Goal: Task Accomplishment & Management: Manage account settings

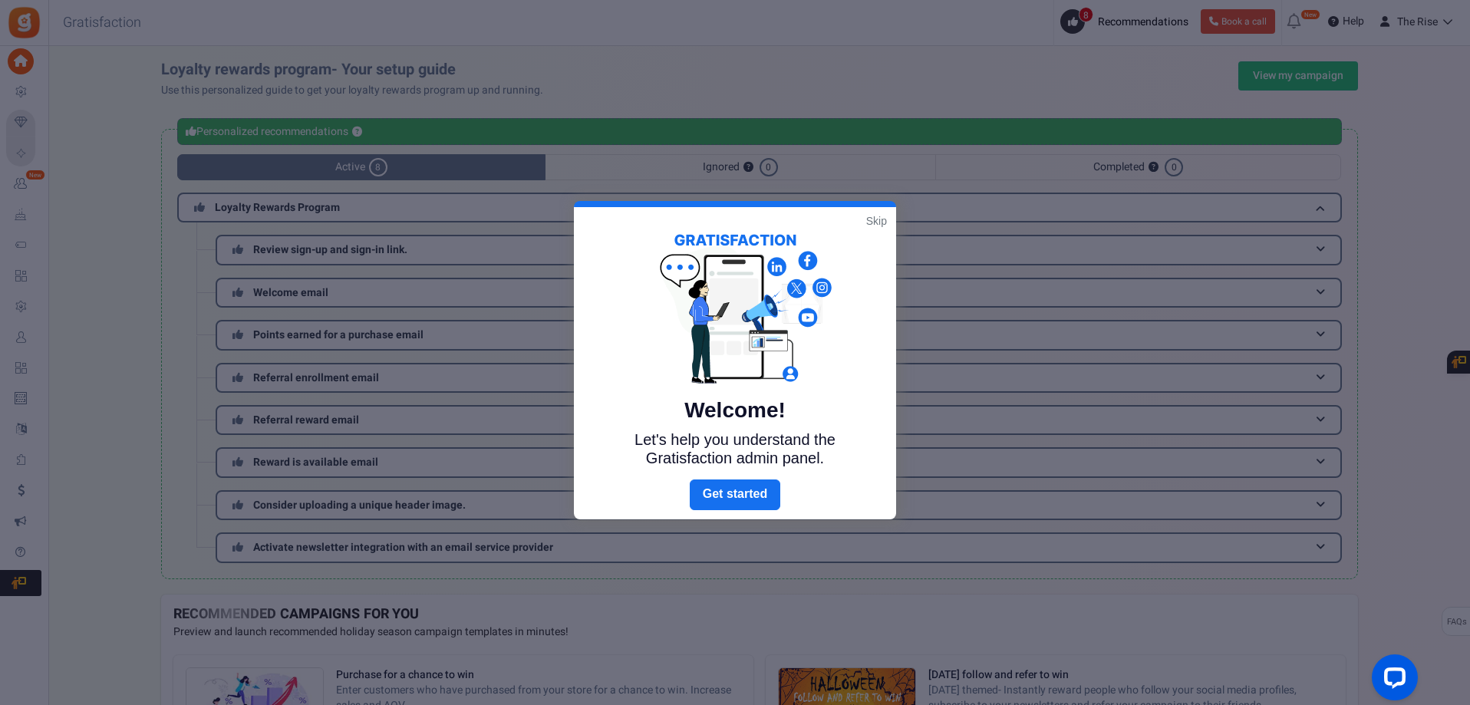
click at [876, 222] on link "Skip" at bounding box center [876, 220] width 21 height 15
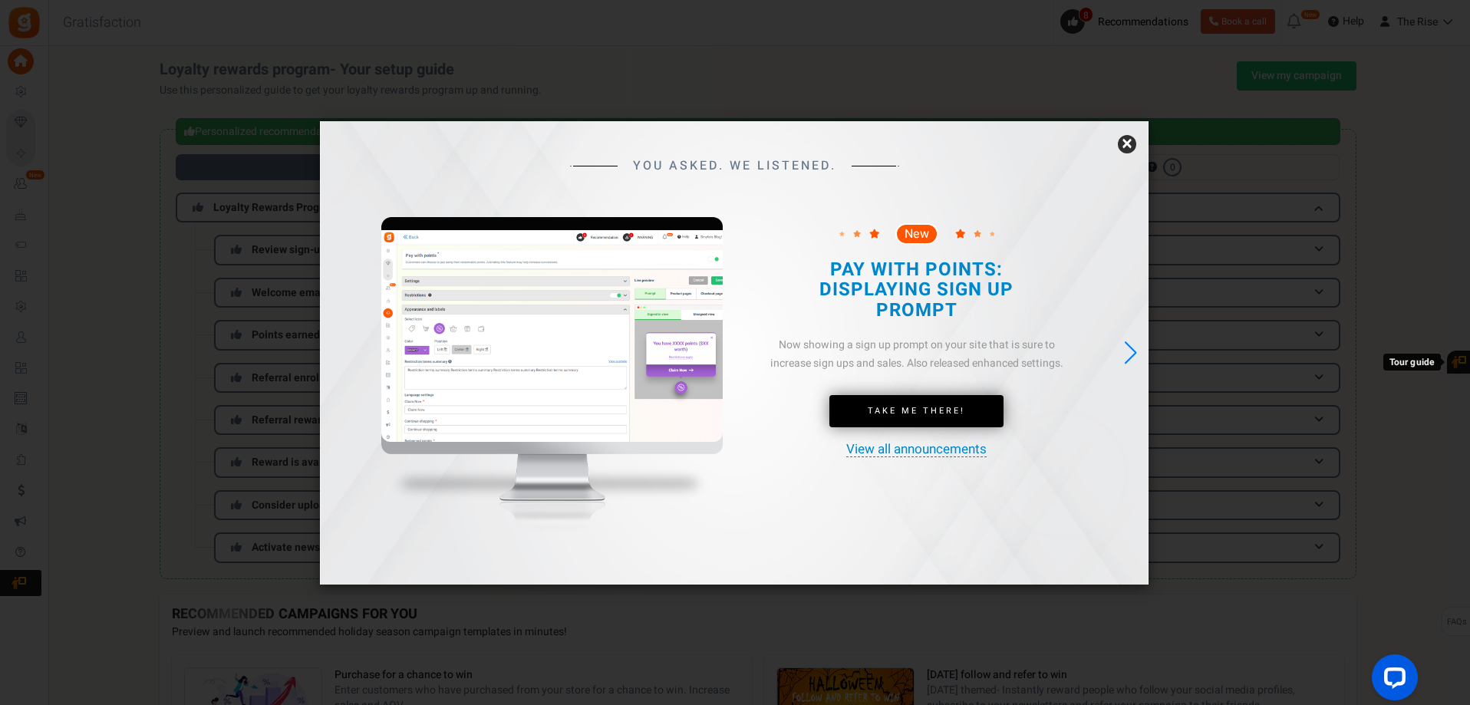
click at [1128, 143] on link "×" at bounding box center [1127, 144] width 18 height 18
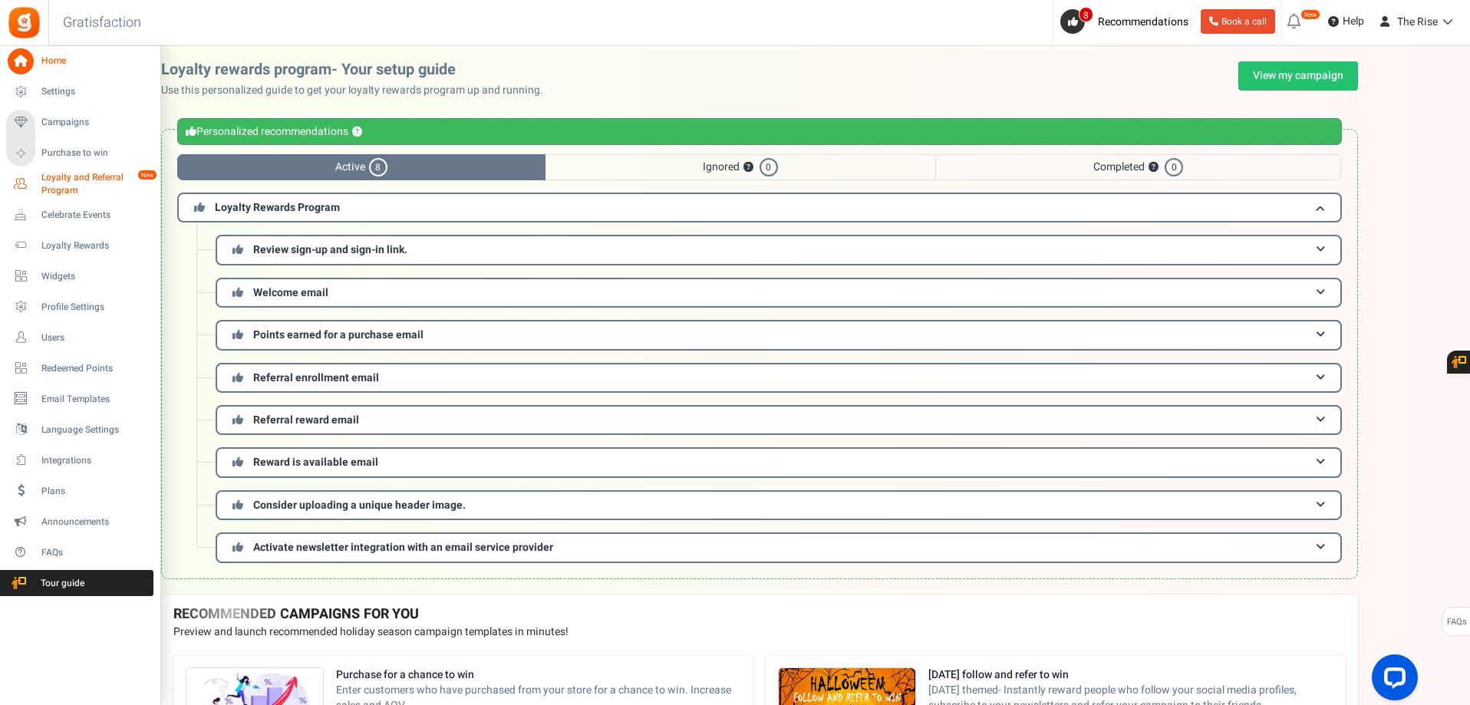
click at [71, 183] on span "Loyalty and Referral Program" at bounding box center [97, 184] width 112 height 26
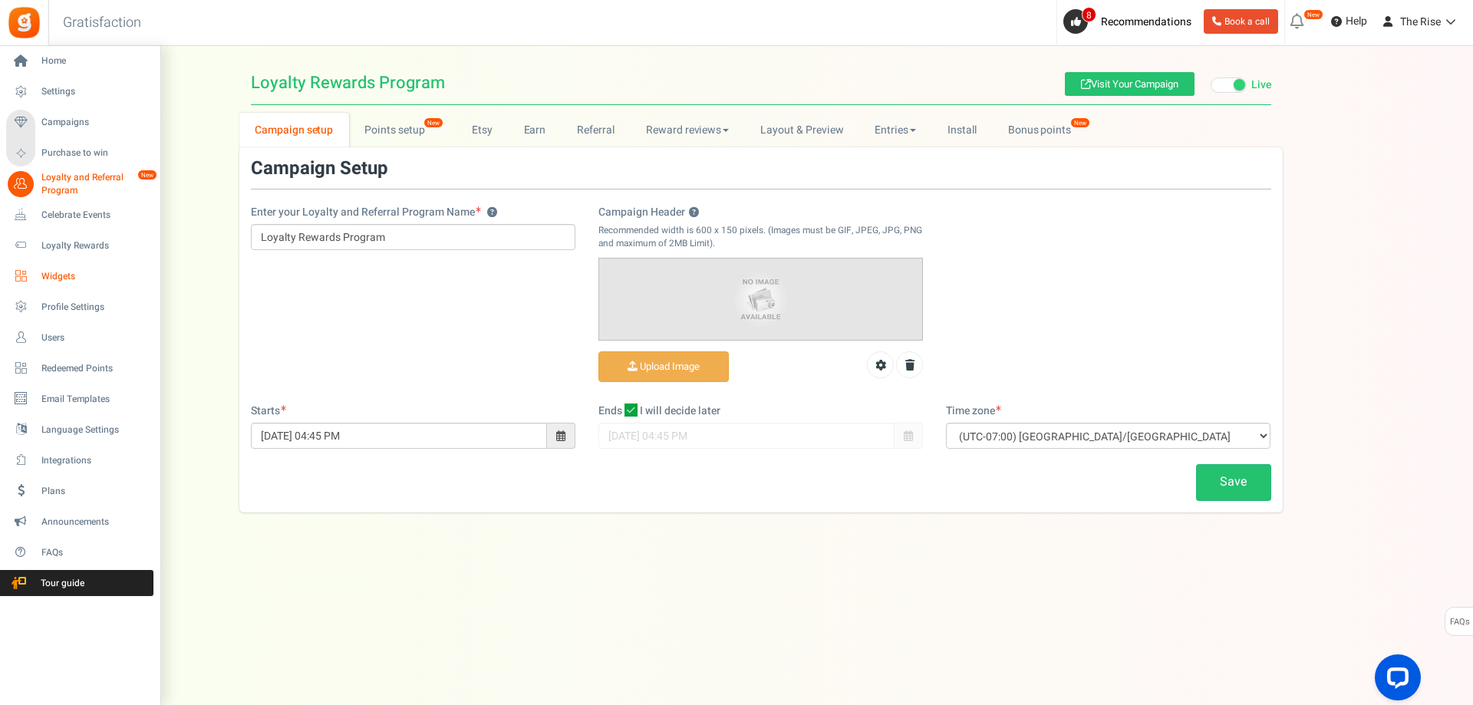
click at [64, 281] on span "Widgets" at bounding box center [94, 276] width 107 height 13
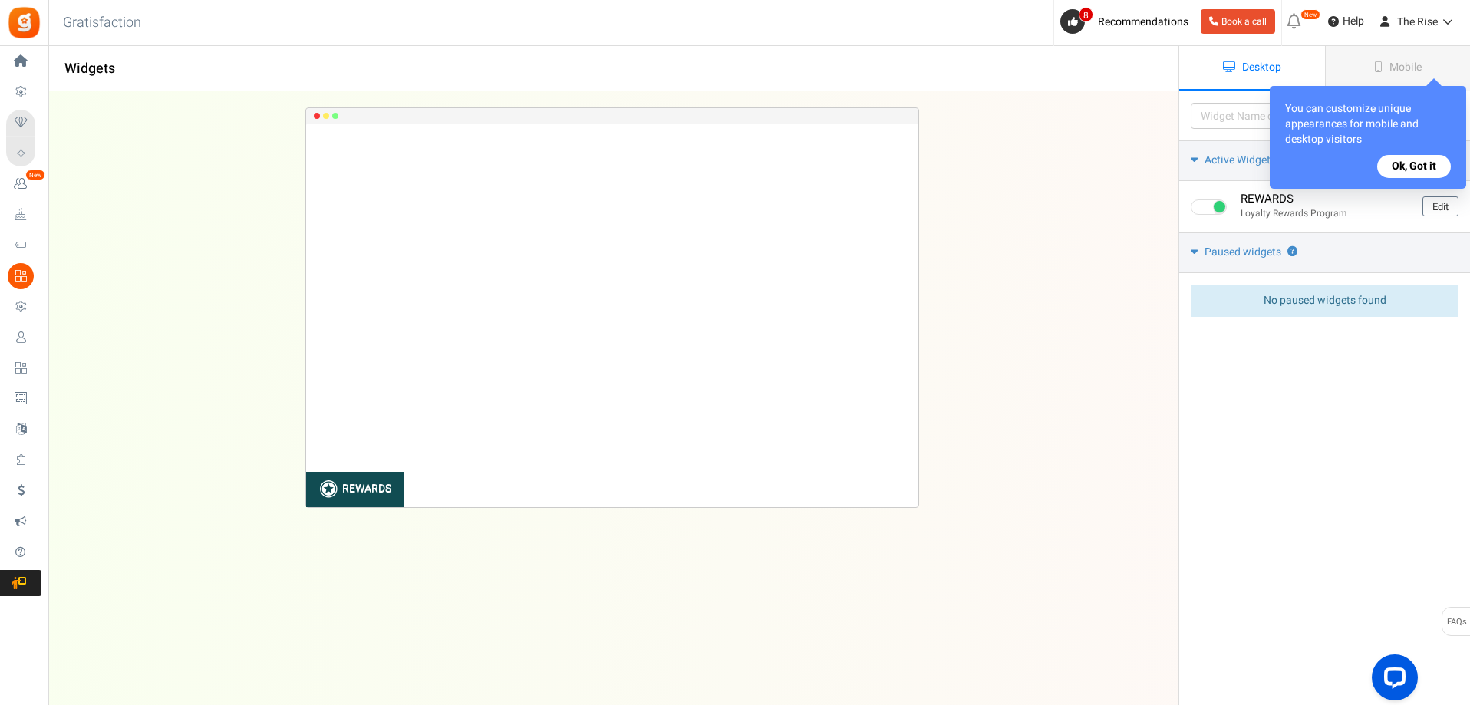
click at [1408, 170] on button "Ok, Got it" at bounding box center [1414, 166] width 74 height 23
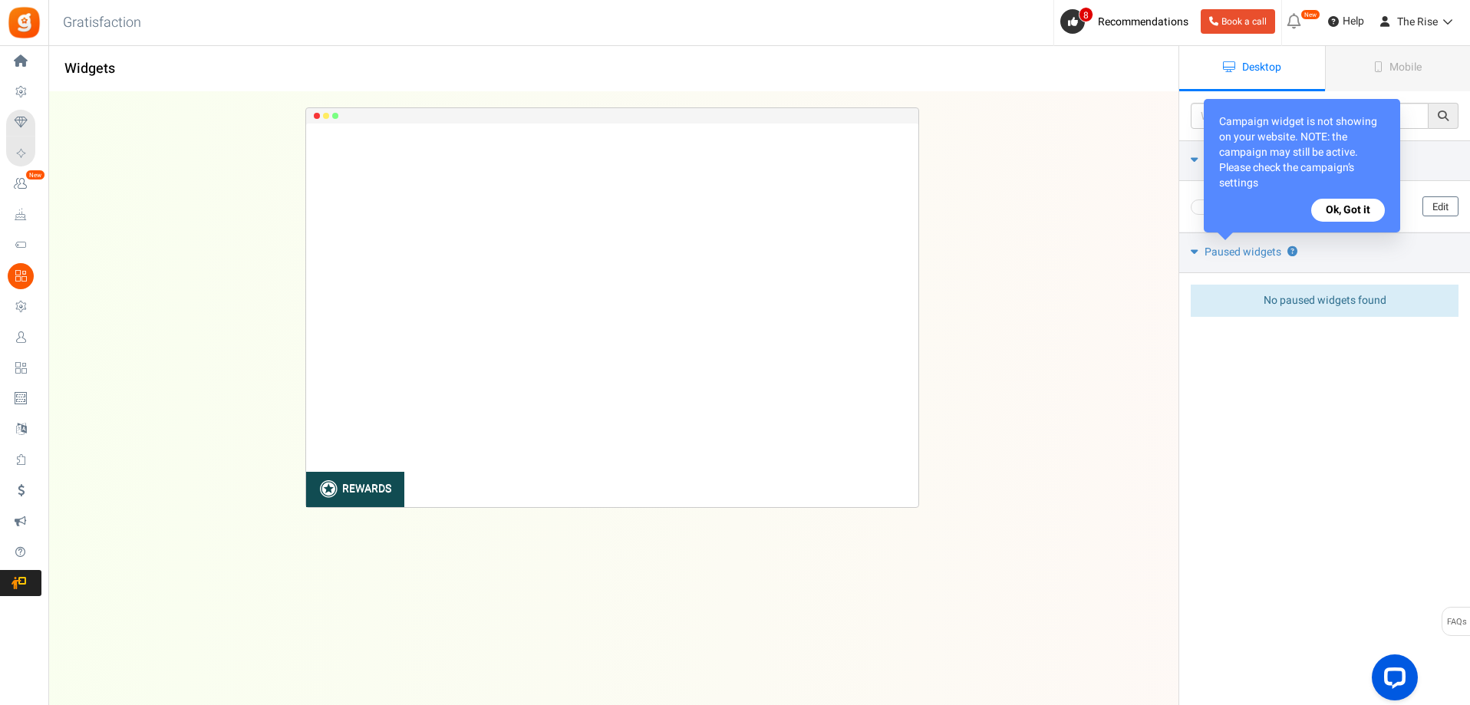
click at [1330, 209] on button "Ok, Got it" at bounding box center [1348, 210] width 74 height 23
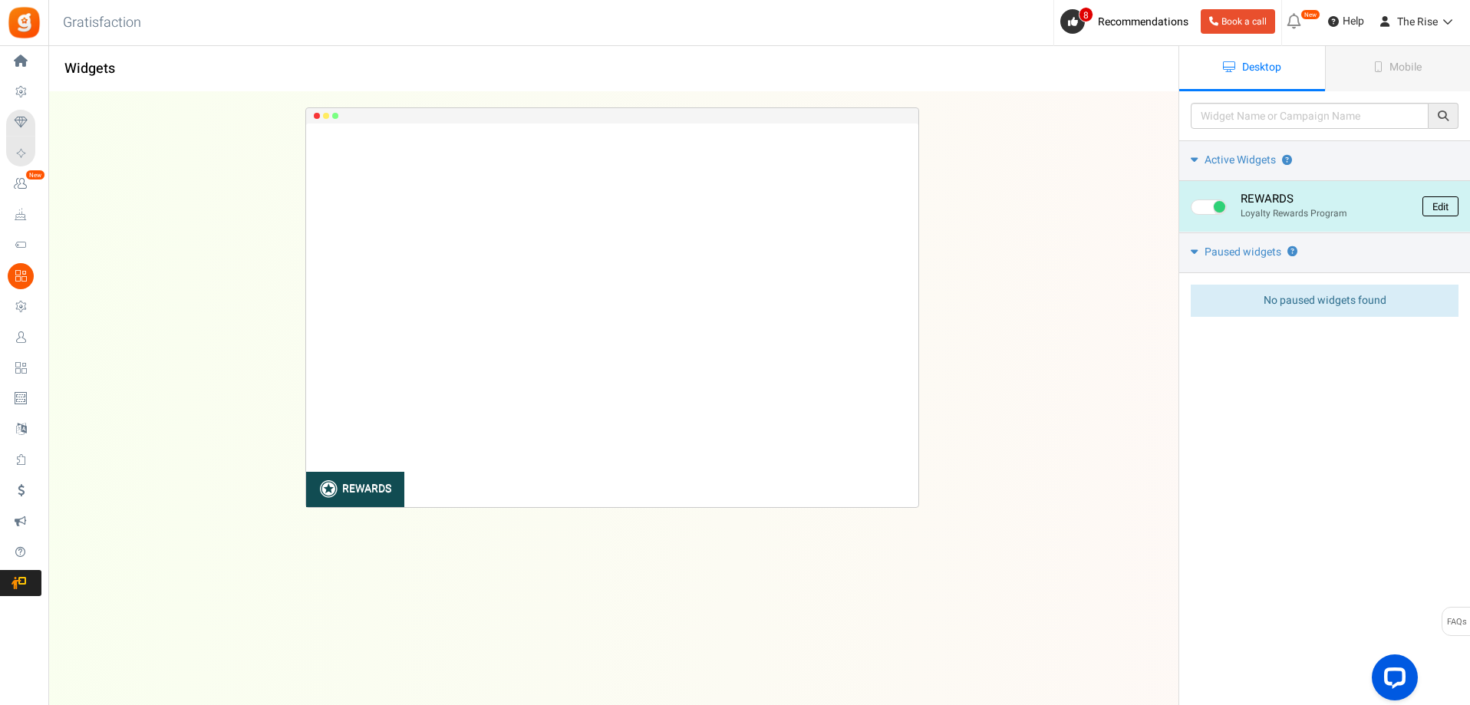
click at [1439, 210] on link "Edit" at bounding box center [1440, 206] width 36 height 20
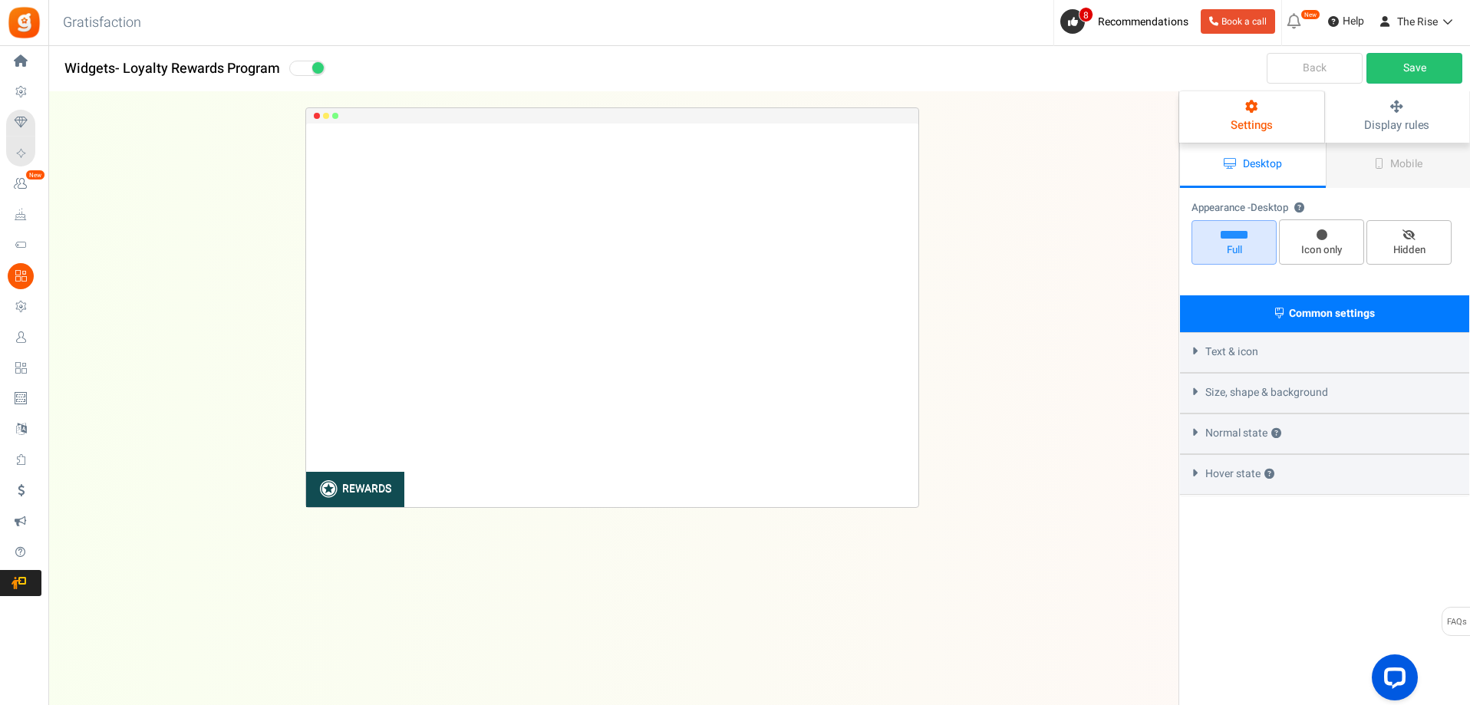
select select "left-bottom-bar"
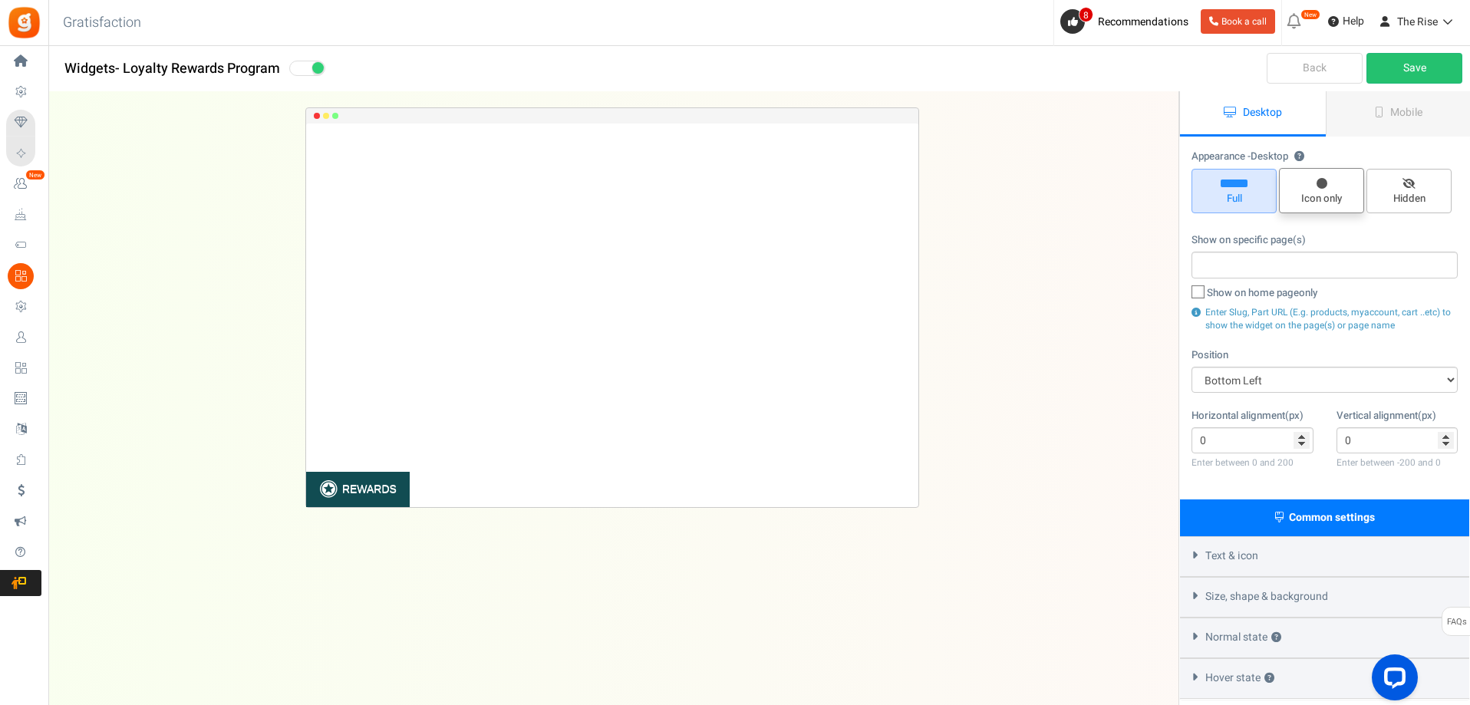
click at [1322, 188] on icon at bounding box center [1321, 183] width 11 height 11
click at [1322, 181] on input "Icon only" at bounding box center [1327, 176] width 10 height 10
radio input "true"
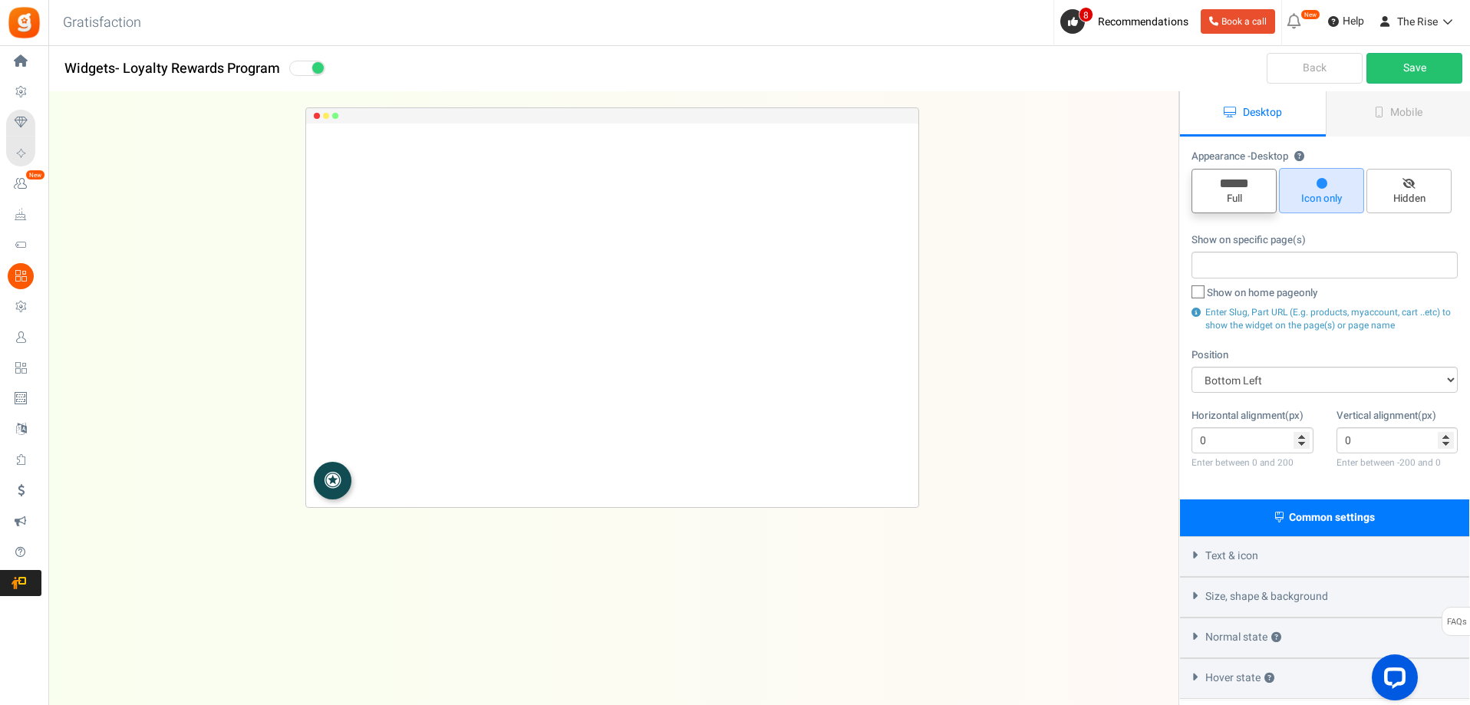
click at [1230, 190] on span "Full" at bounding box center [1233, 191] width 85 height 44
click at [1234, 182] on input "Full" at bounding box center [1239, 177] width 10 height 10
radio input "true"
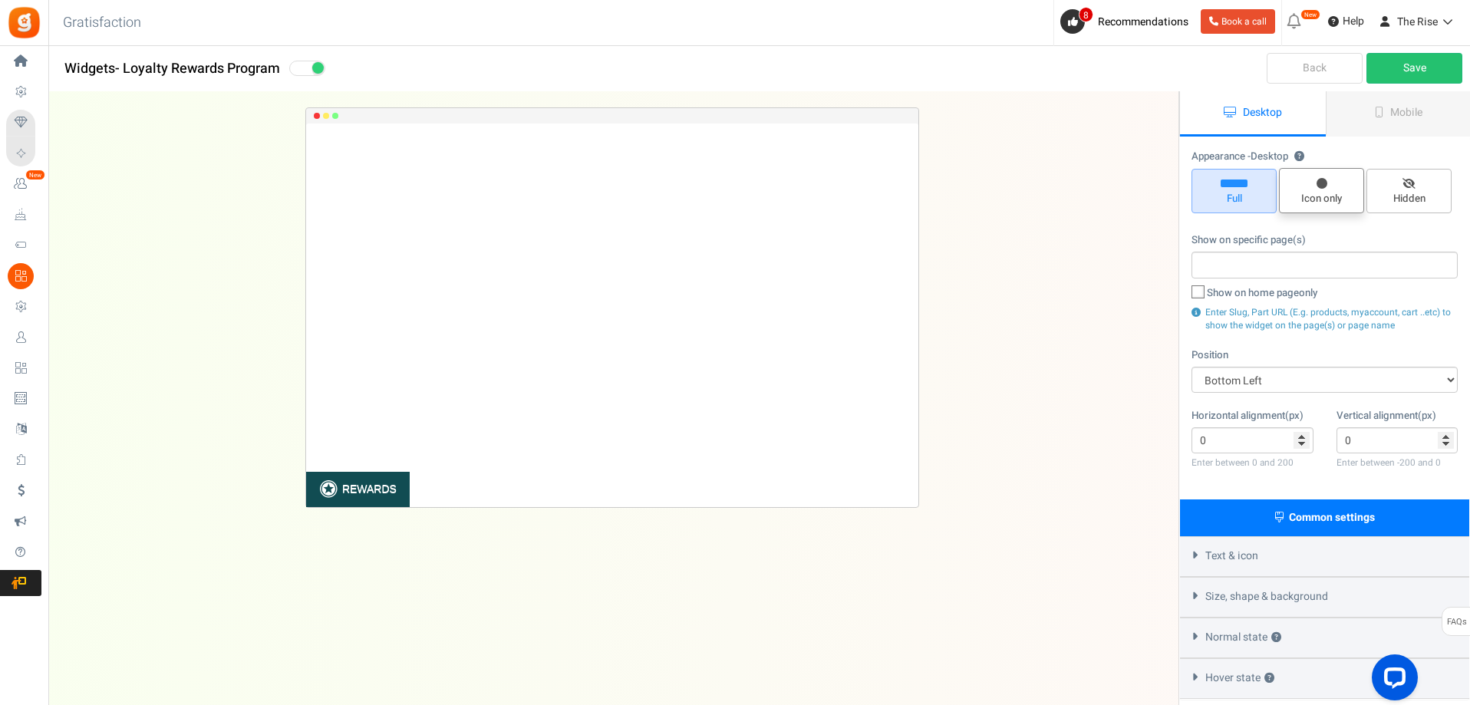
click at [1345, 199] on span "Icon only" at bounding box center [1321, 199] width 71 height 15
click at [1332, 181] on input "Icon only" at bounding box center [1327, 176] width 10 height 10
radio input "true"
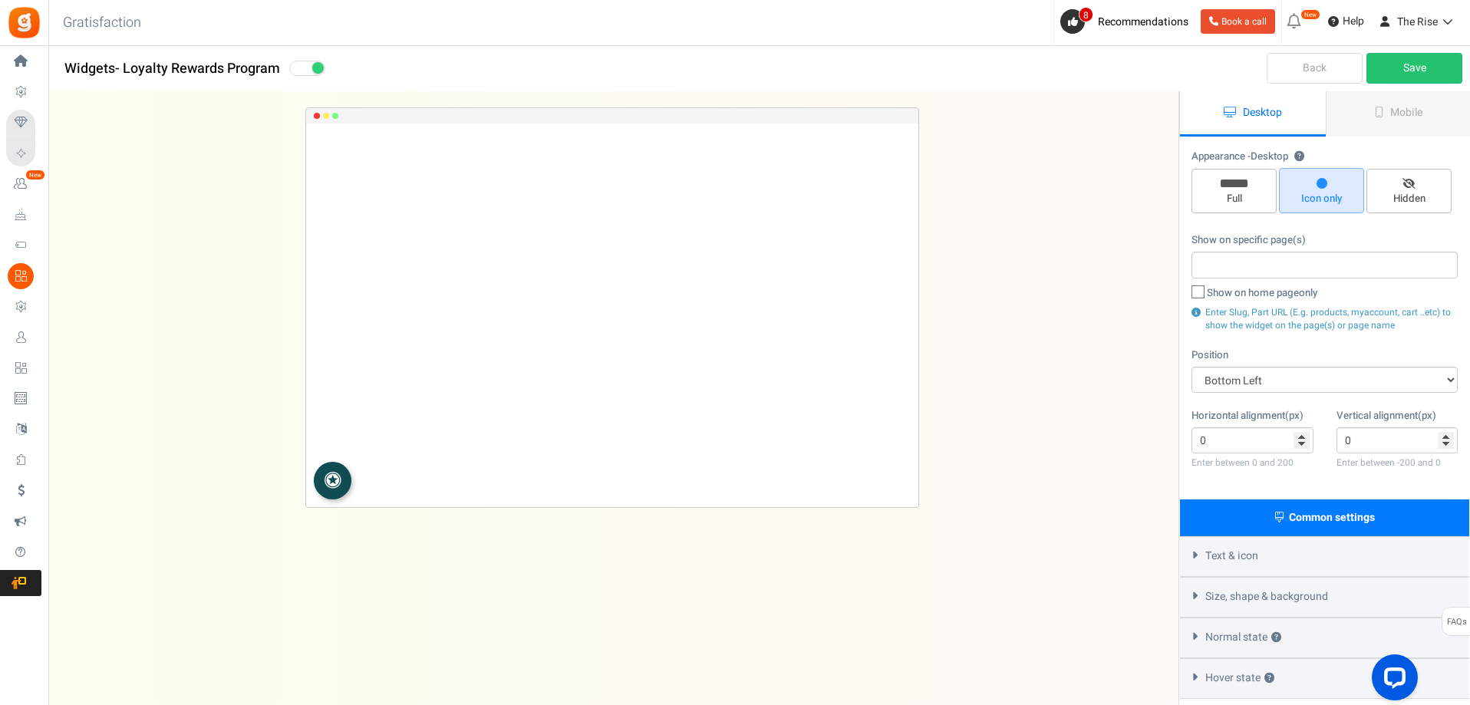
click at [1200, 293] on icon at bounding box center [1199, 293] width 10 height 10
click at [1186, 293] on input "Show on home page only" at bounding box center [1181, 294] width 10 height 10
checkbox input "true"
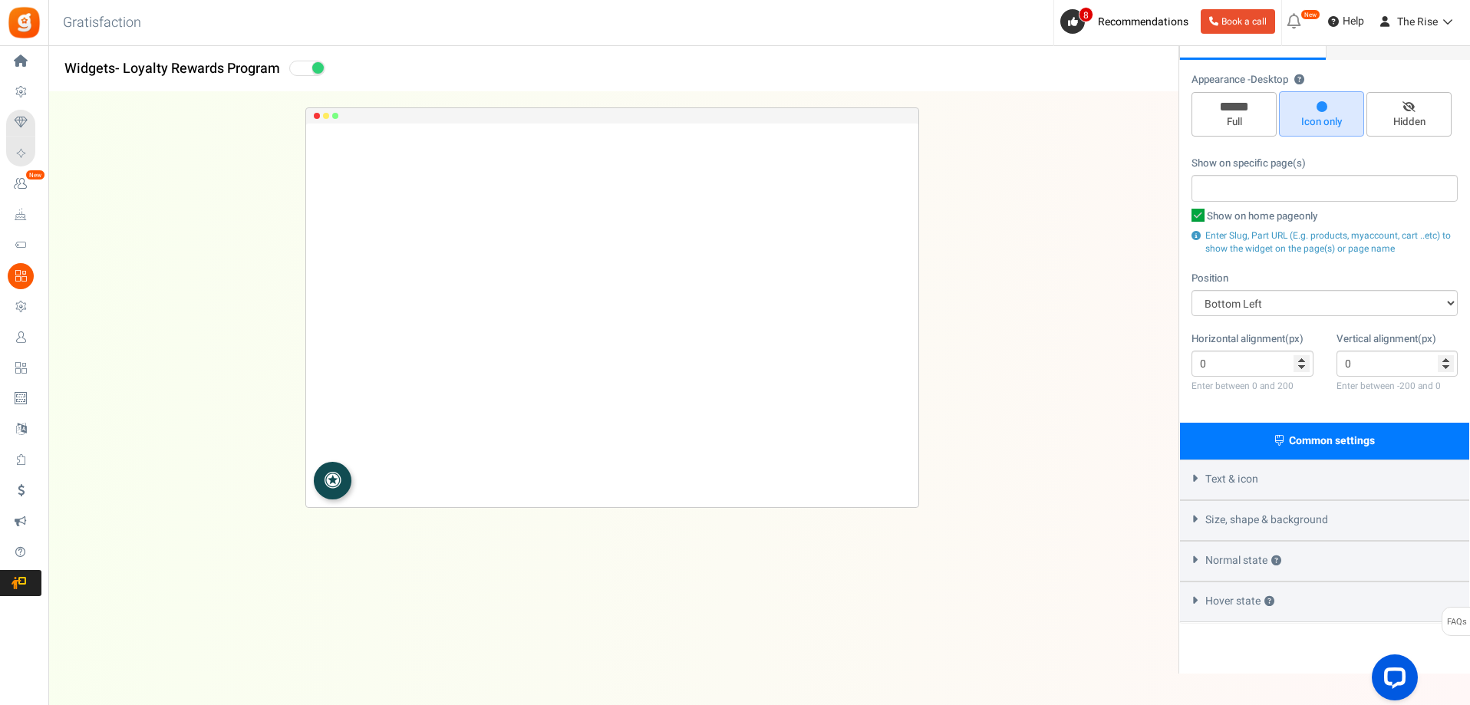
scroll to position [123, 0]
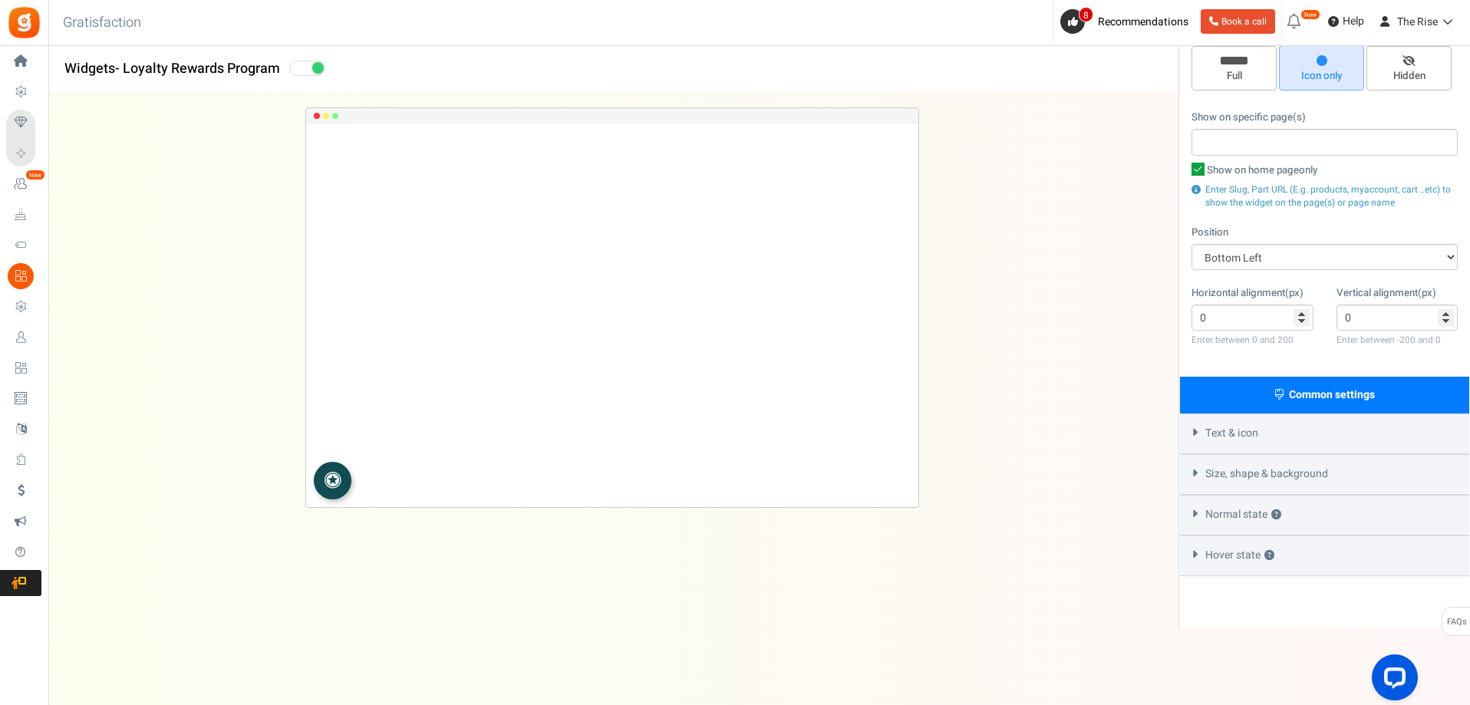
click at [1210, 438] on span "Text & icon" at bounding box center [1231, 433] width 53 height 15
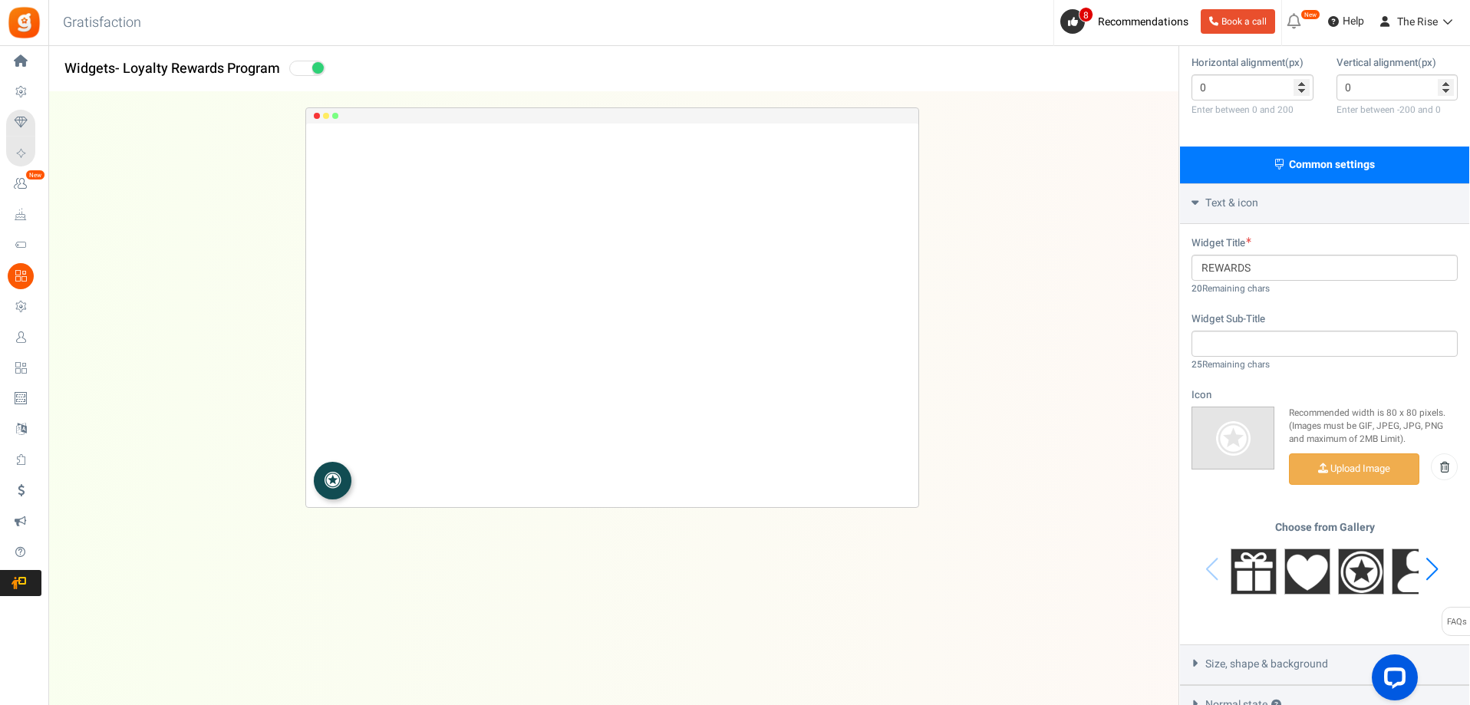
scroll to position [492, 0]
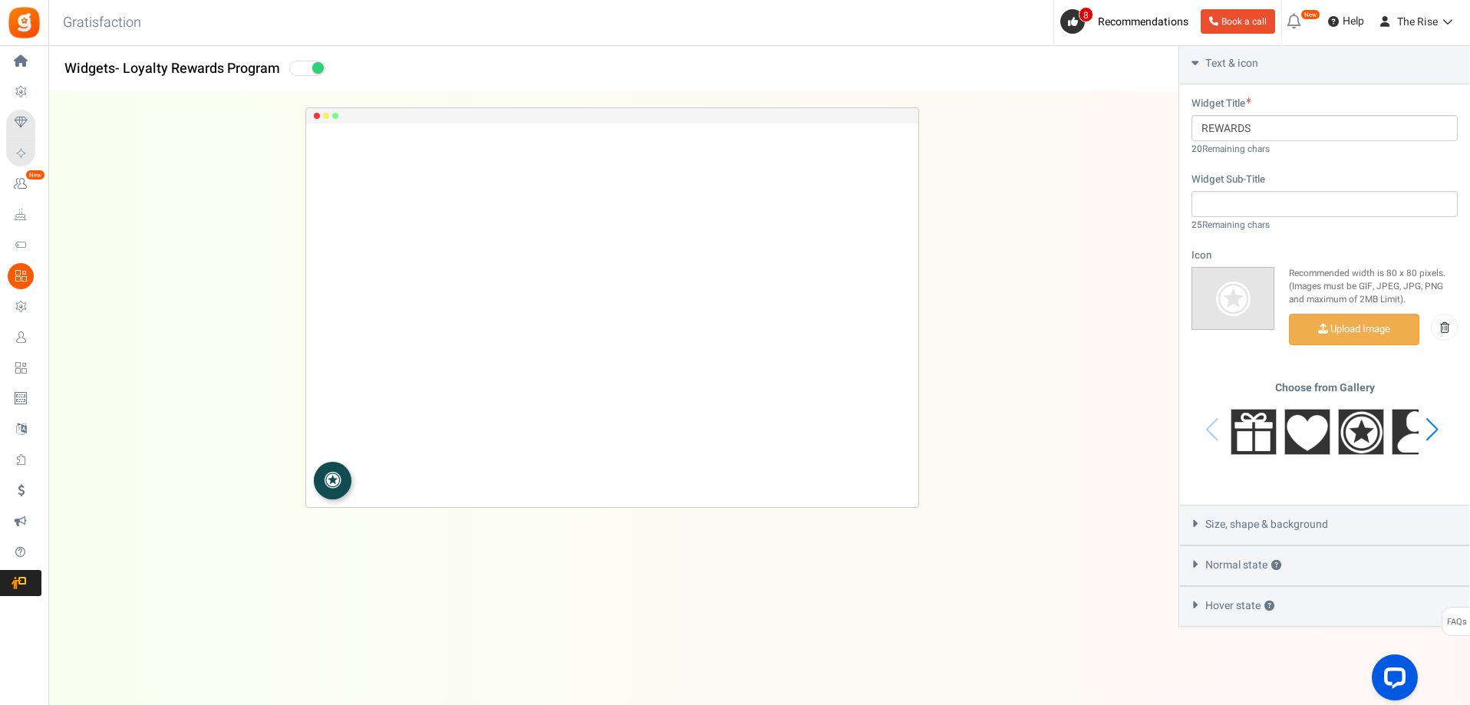
click at [1424, 429] on div "Next slide" at bounding box center [1431, 430] width 21 height 46
click at [1427, 429] on div "Next slide" at bounding box center [1431, 430] width 21 height 46
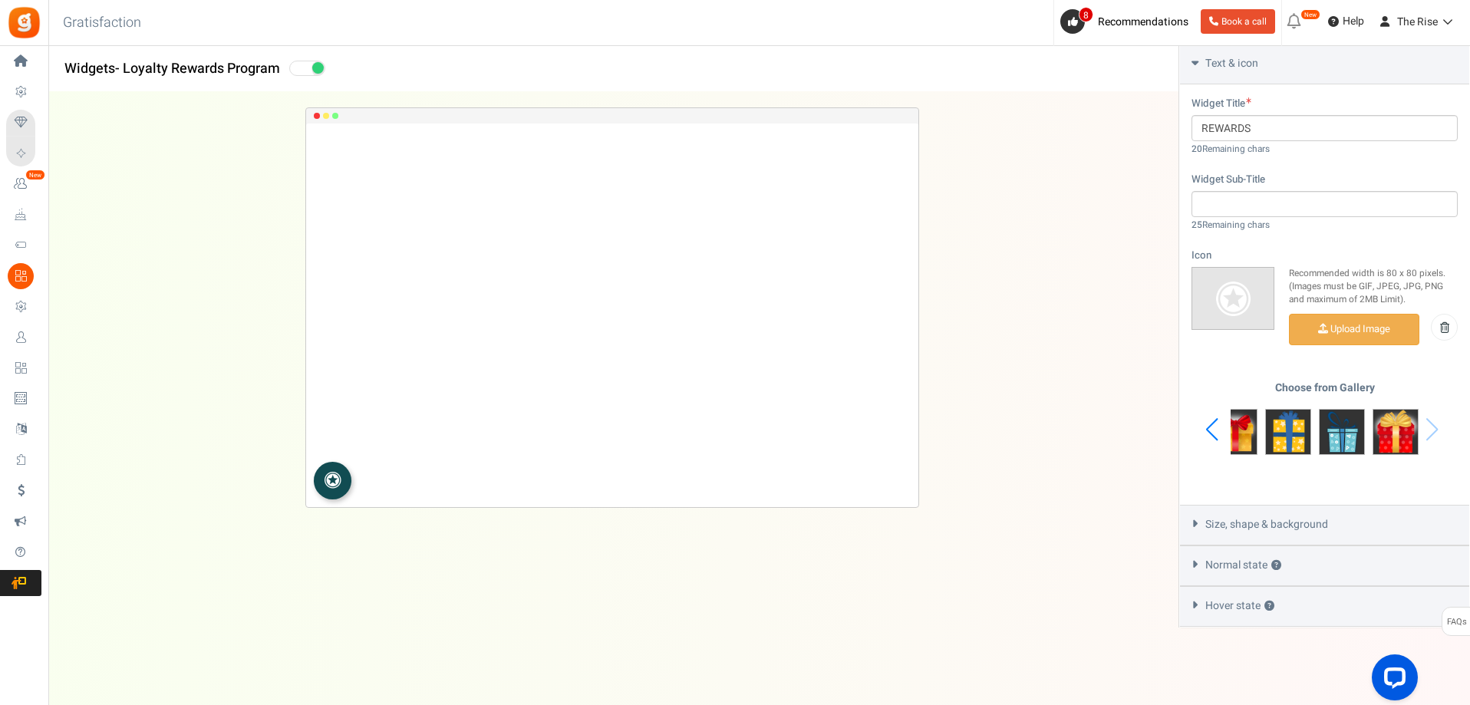
click at [1427, 429] on div "Choose from Gallery" at bounding box center [1324, 430] width 266 height 96
click at [1217, 537] on div "Size, shape & background" at bounding box center [1324, 525] width 289 height 41
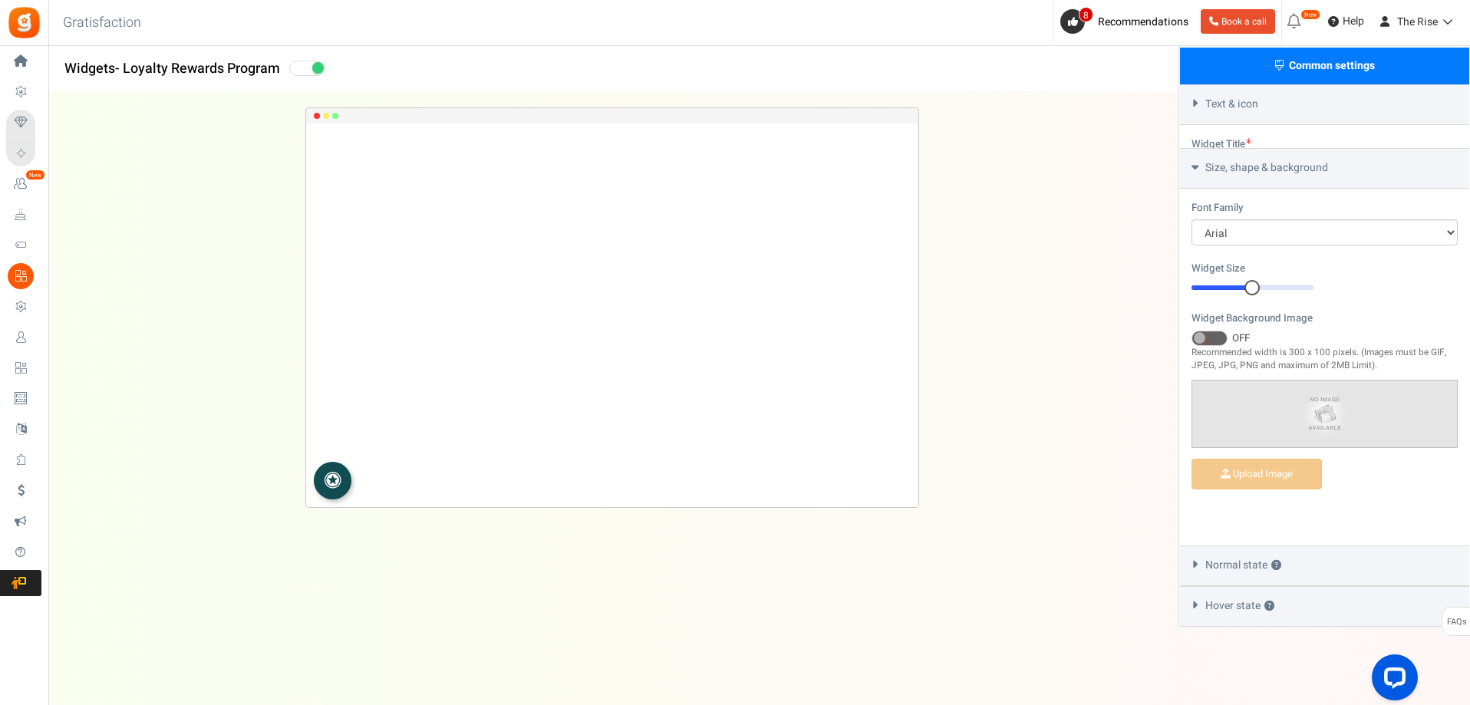
scroll to position [406, 0]
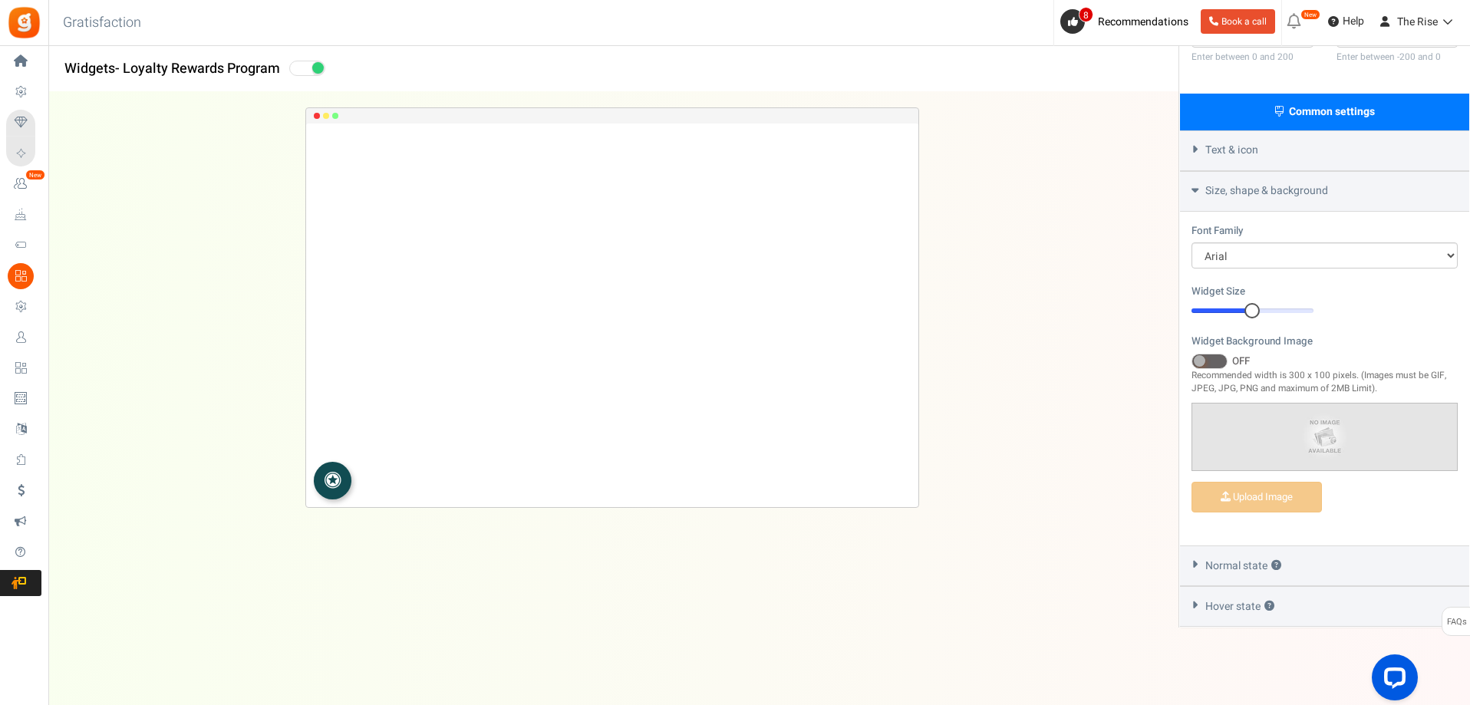
click at [1203, 561] on div "Normal state ?" at bounding box center [1324, 565] width 289 height 41
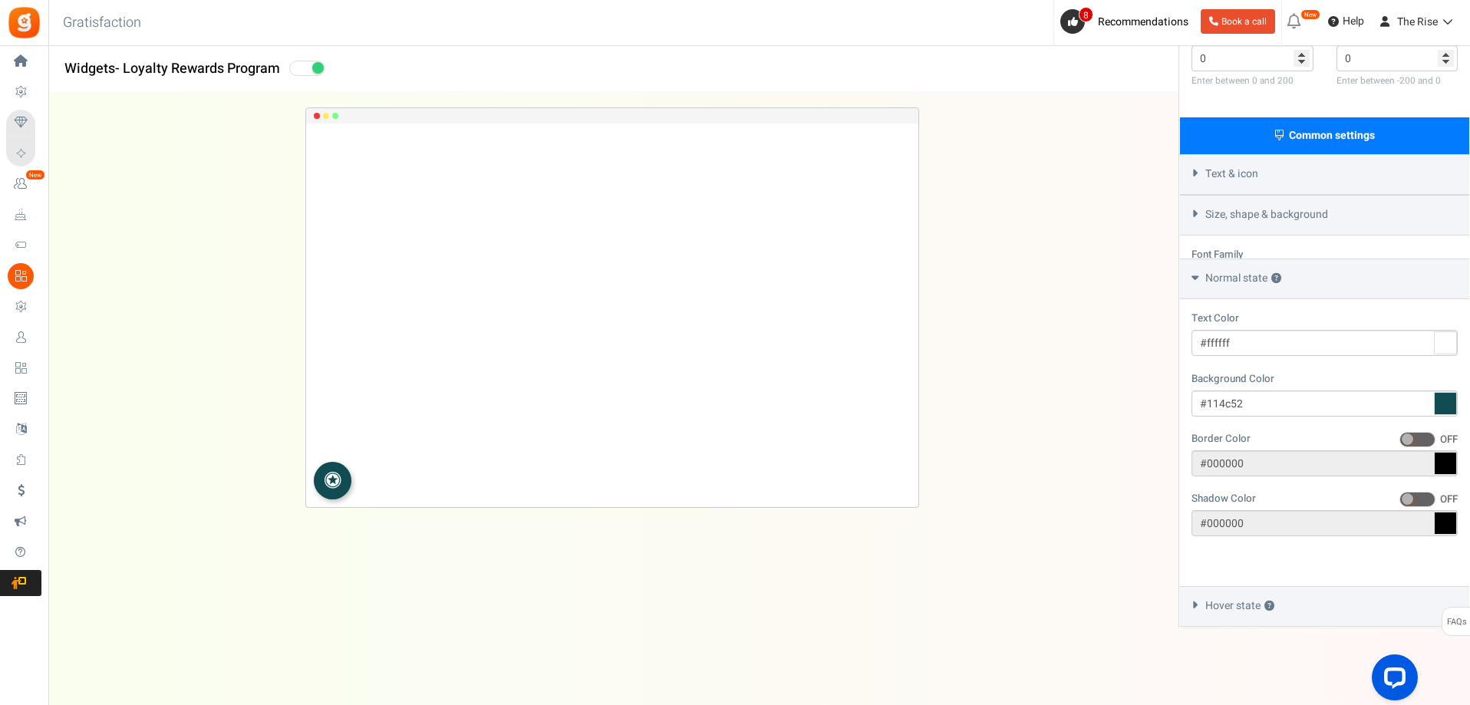
scroll to position [336, 0]
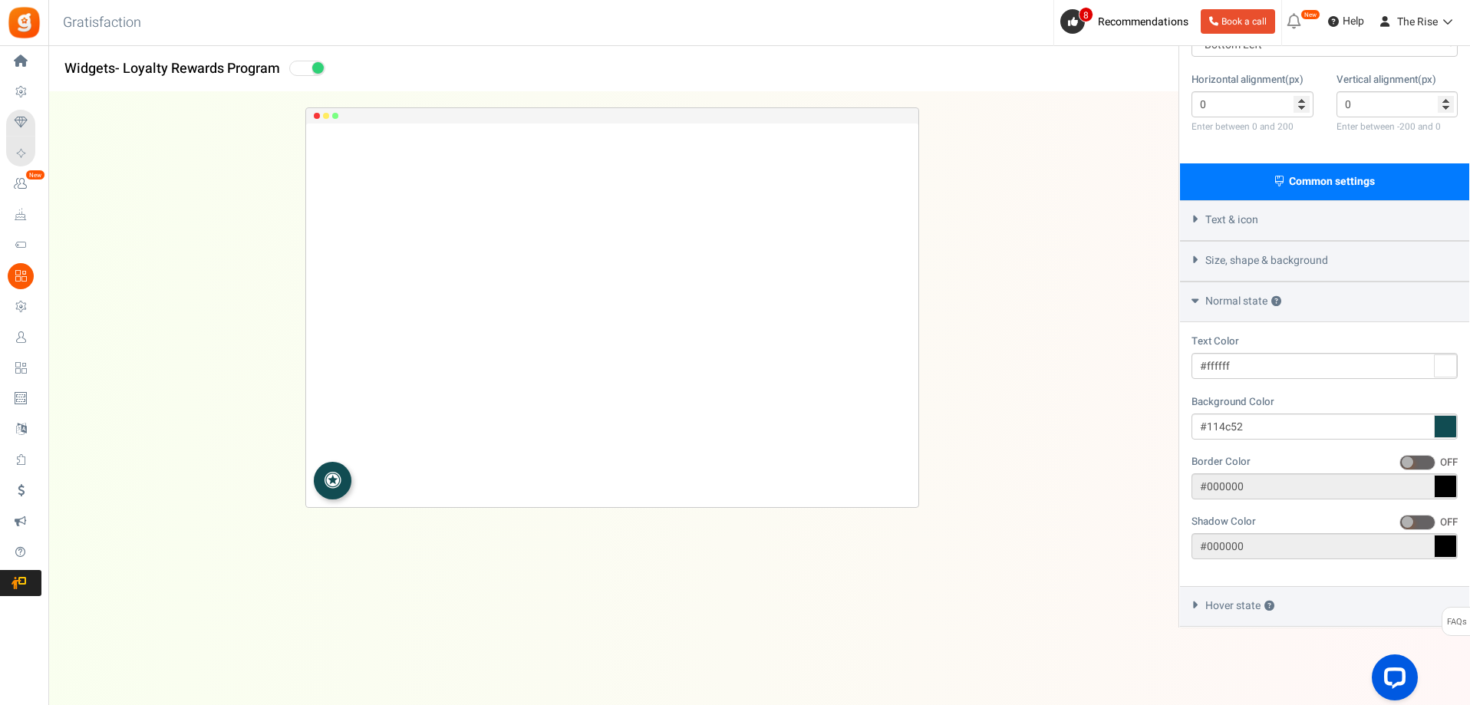
click at [1197, 604] on icon at bounding box center [1195, 604] width 12 height 7
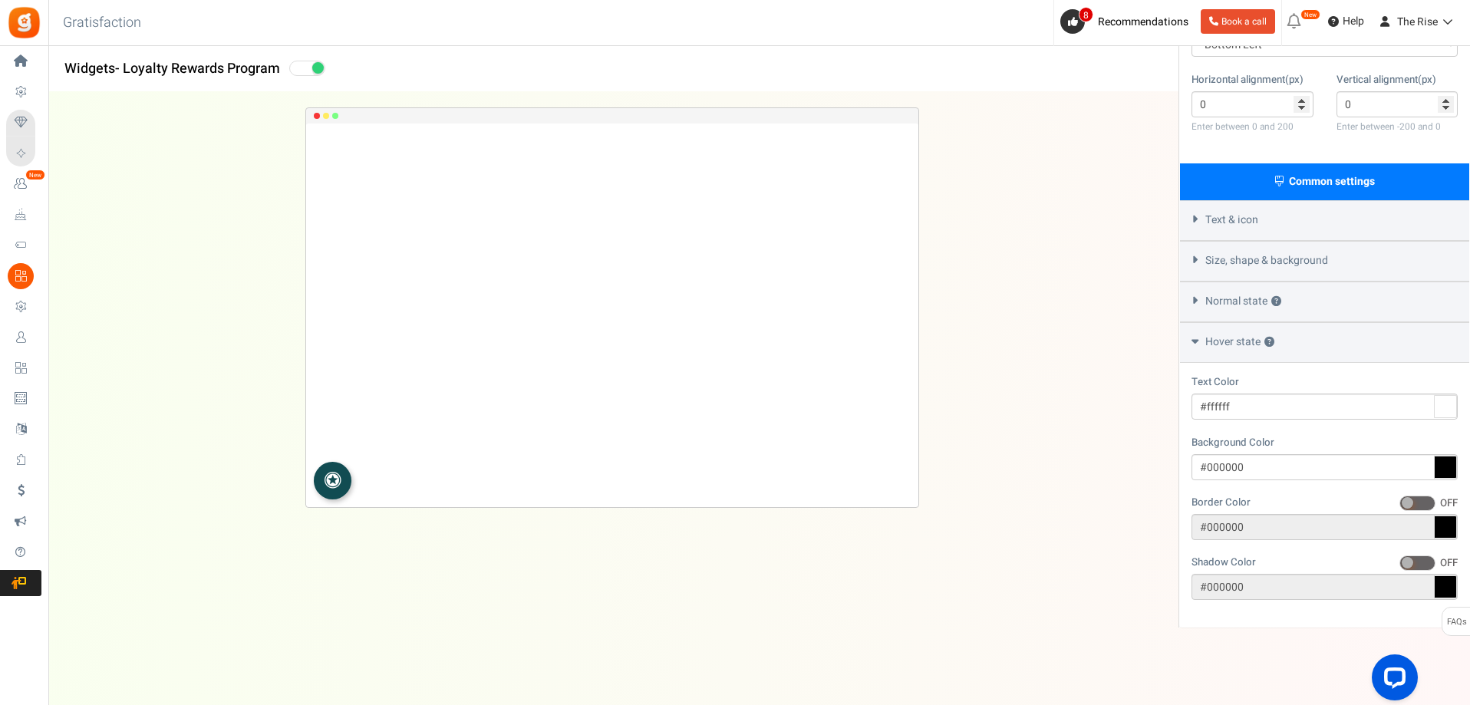
scroll to position [0, 0]
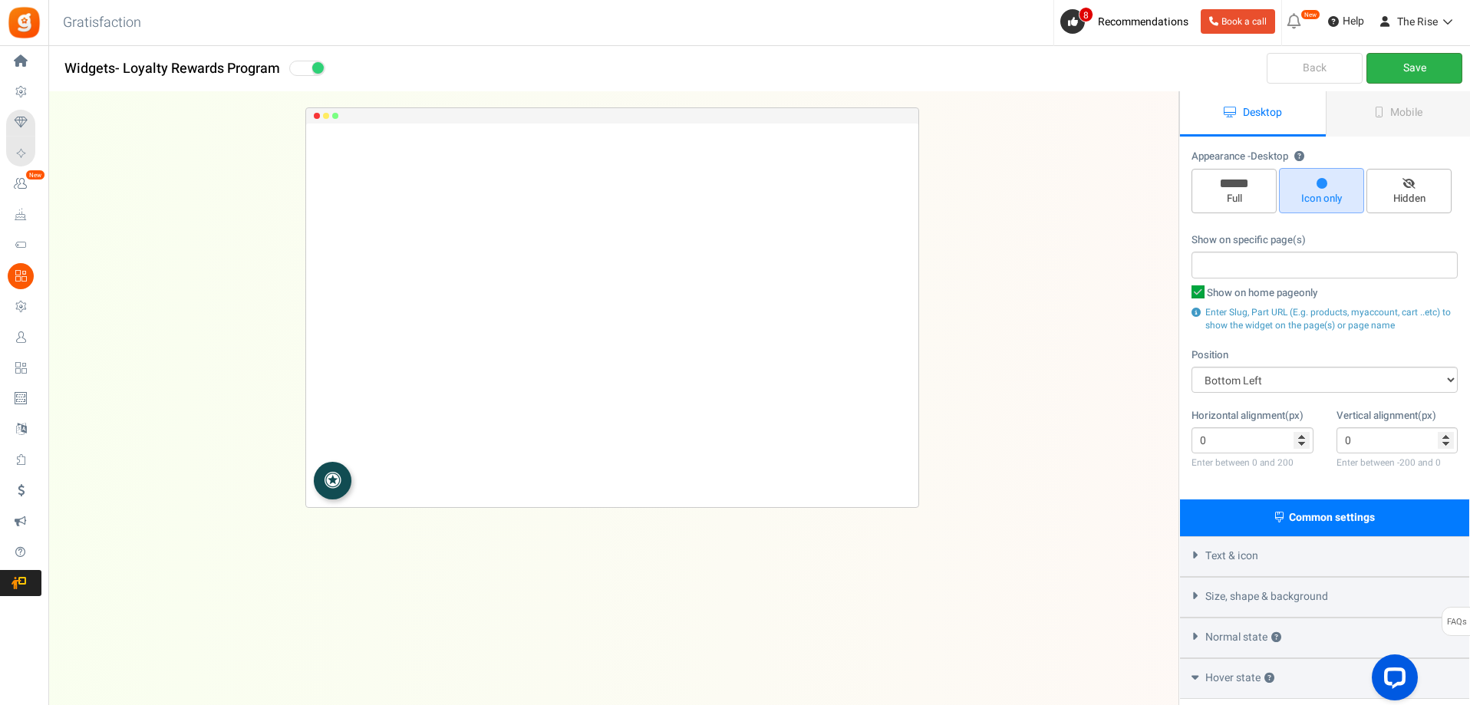
click at [1413, 61] on link "Save" at bounding box center [1414, 68] width 96 height 31
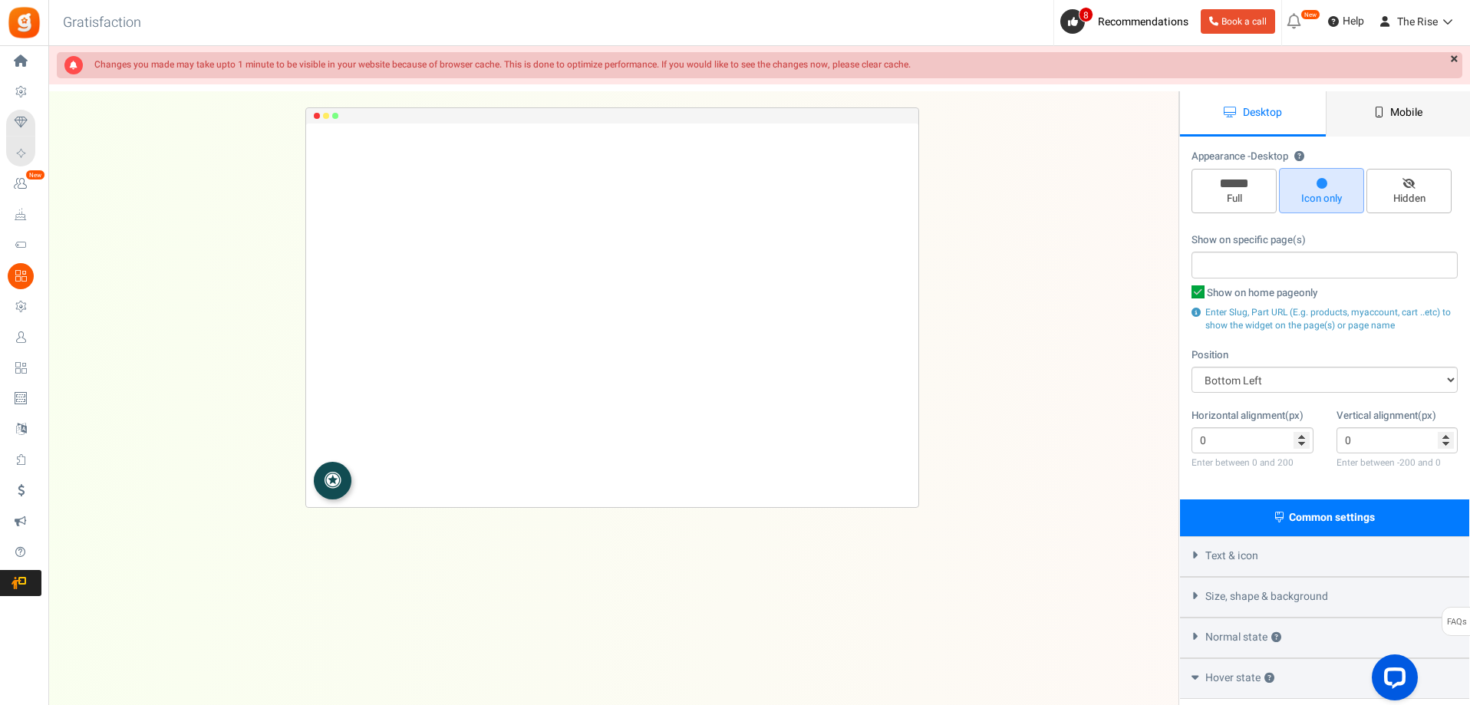
click at [1418, 111] on span "Mobile" at bounding box center [1406, 112] width 32 height 16
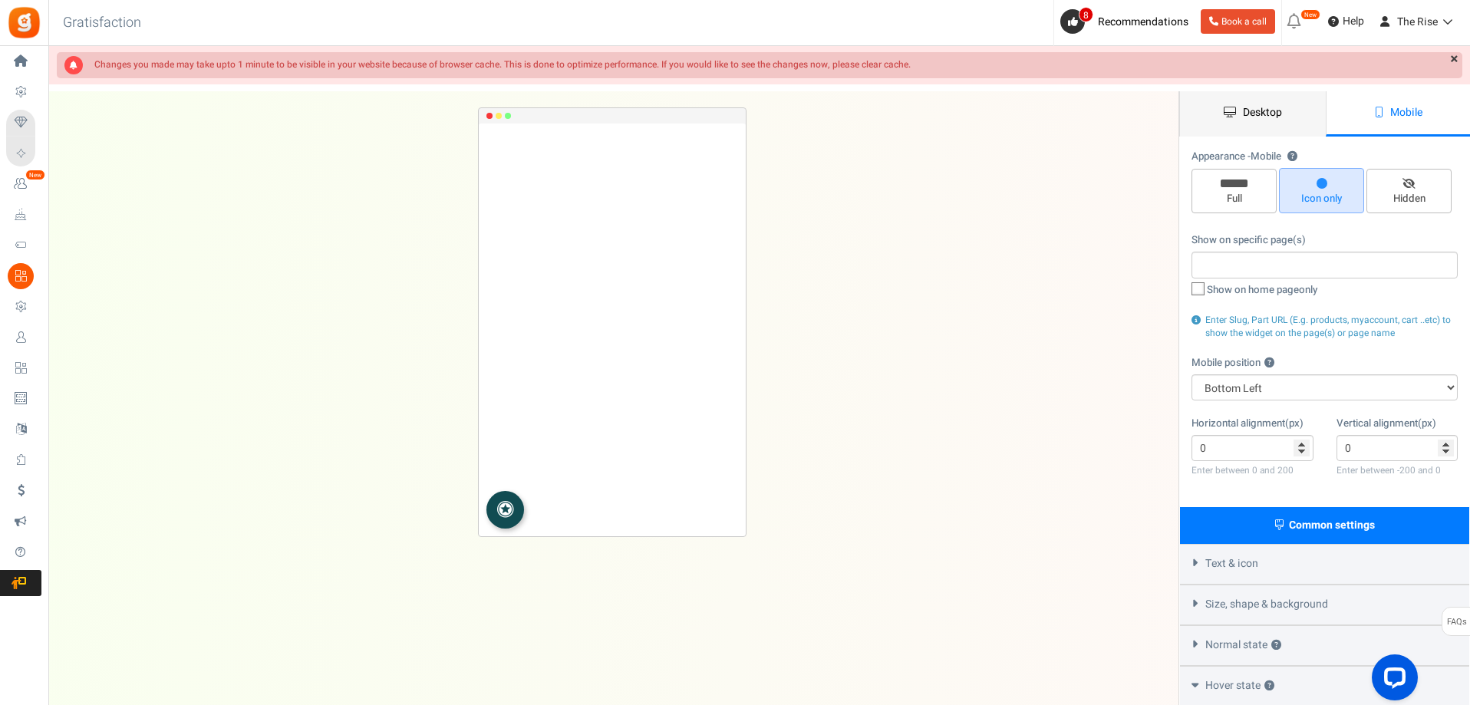
click at [1256, 109] on span "Desktop" at bounding box center [1262, 112] width 39 height 16
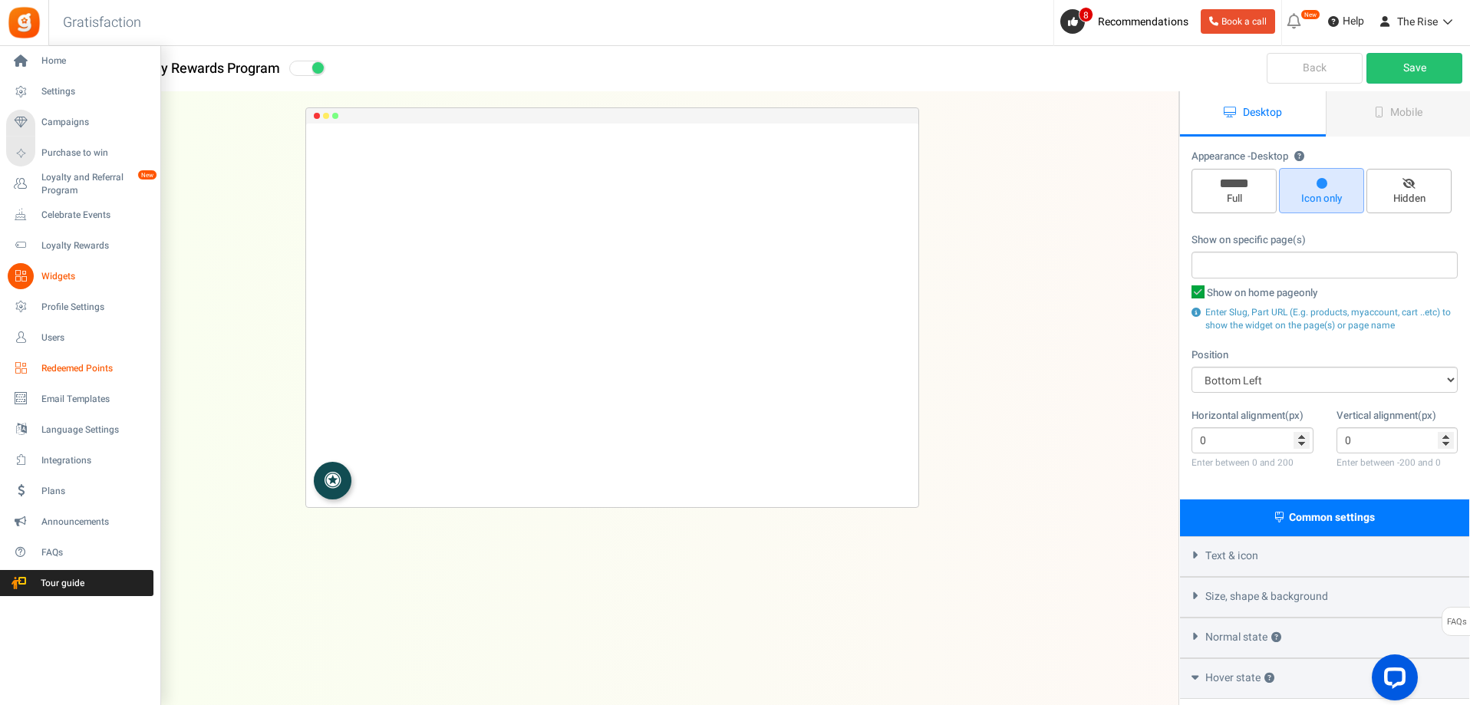
click at [74, 364] on span "Redeemed Points" at bounding box center [94, 368] width 107 height 13
click at [68, 370] on span "Redeemed Points" at bounding box center [94, 368] width 107 height 13
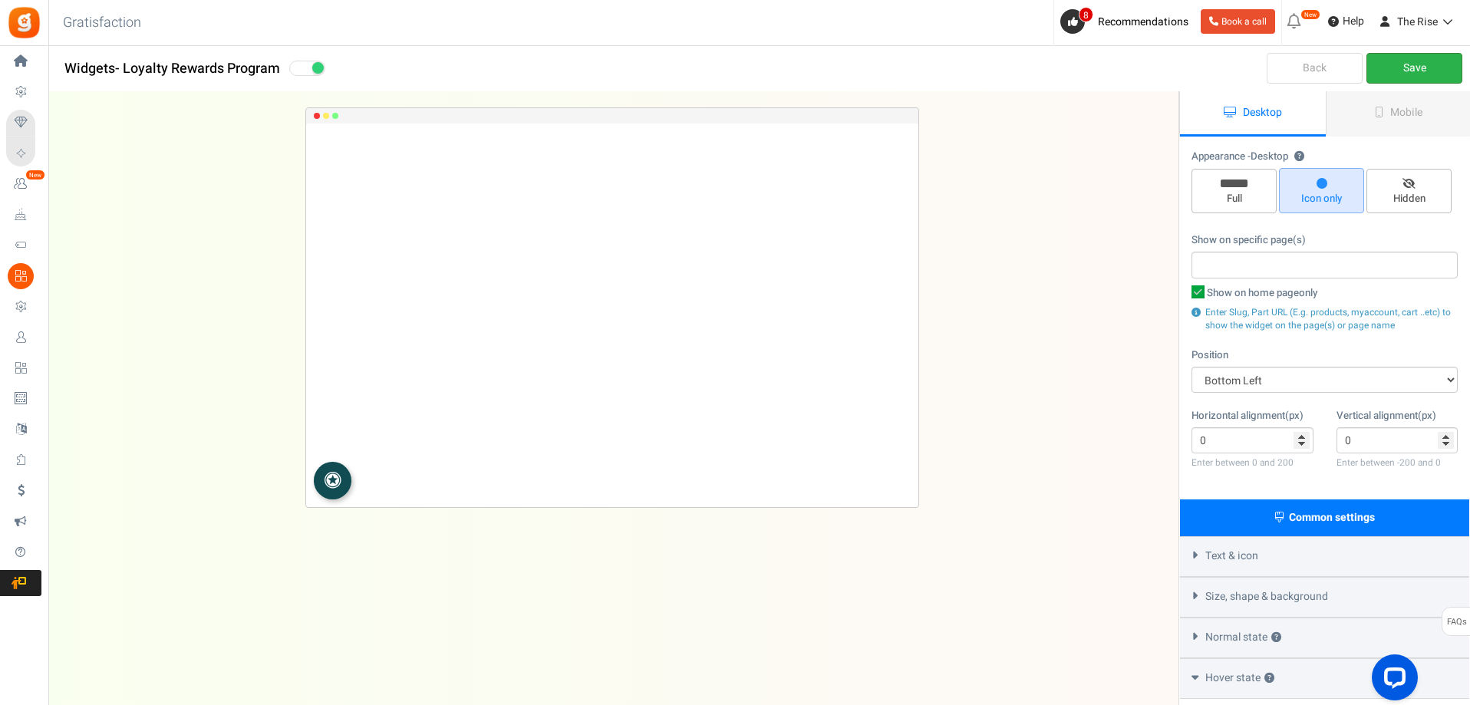
click at [1398, 70] on link "Save" at bounding box center [1414, 68] width 96 height 31
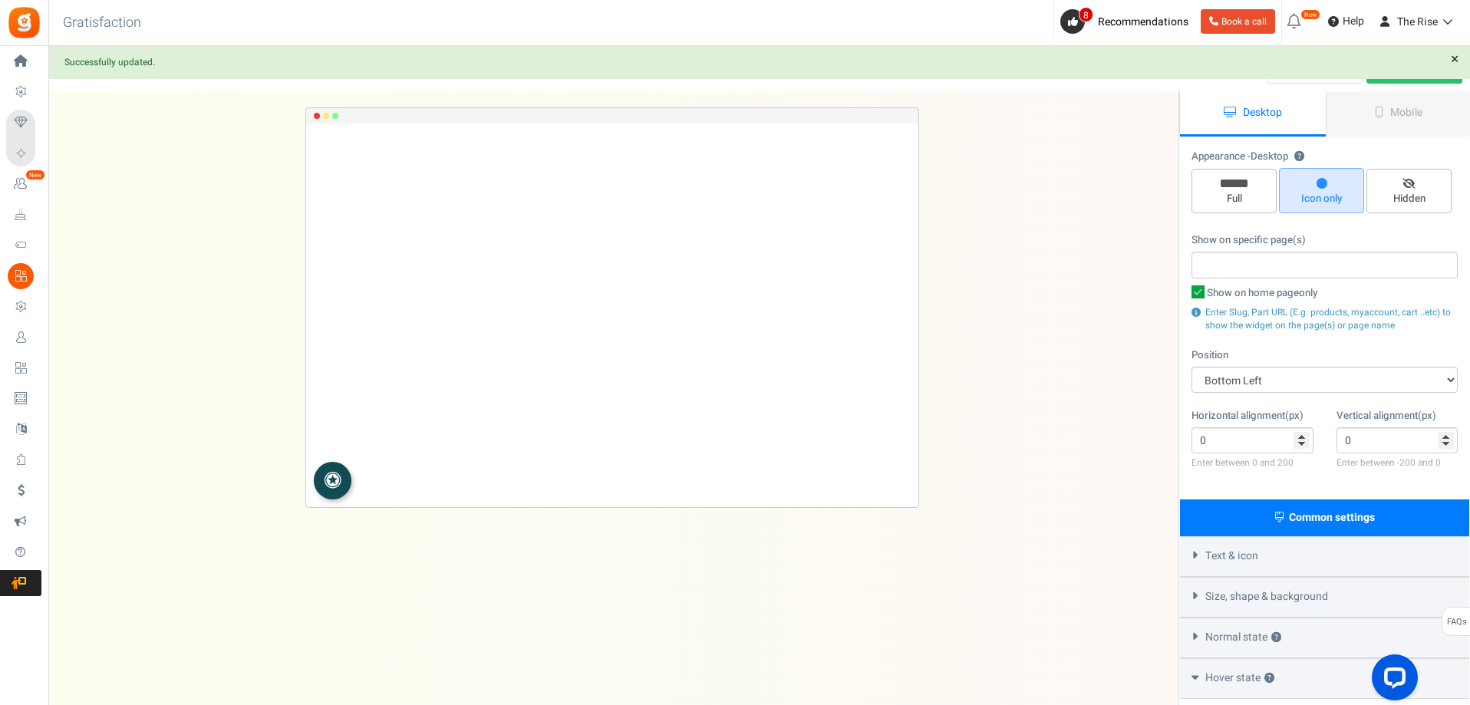
click at [1451, 57] on link "×" at bounding box center [1454, 59] width 15 height 15
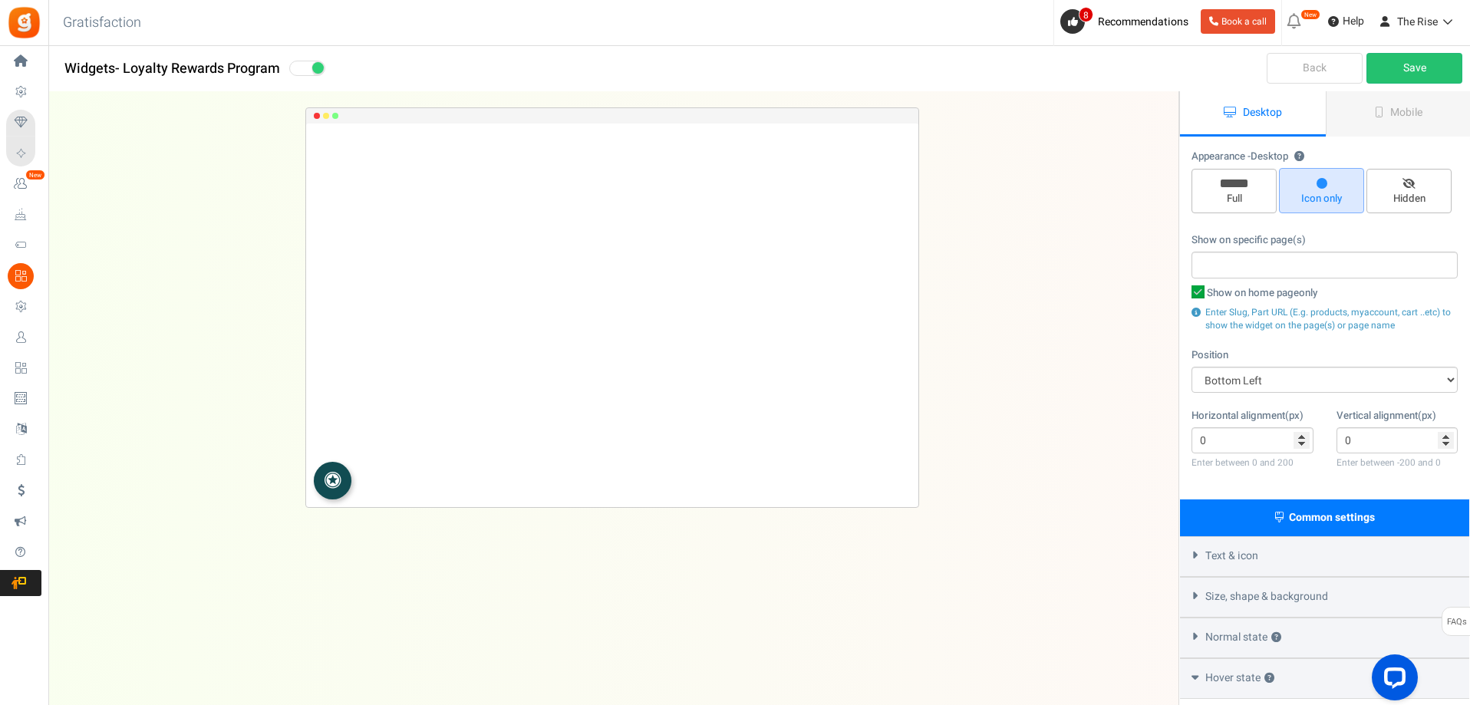
click at [1296, 62] on link "Back" at bounding box center [1314, 68] width 96 height 31
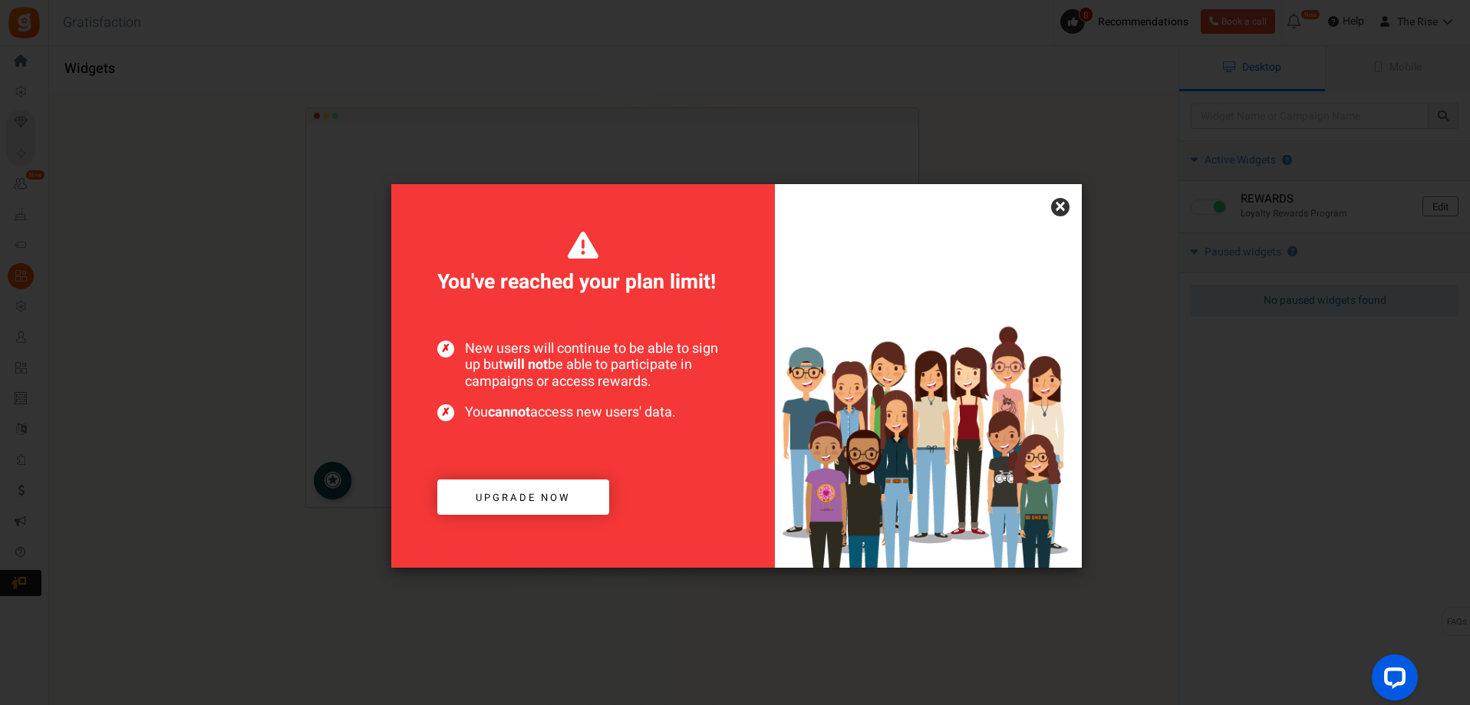
click at [1060, 206] on link "×" at bounding box center [1060, 207] width 18 height 18
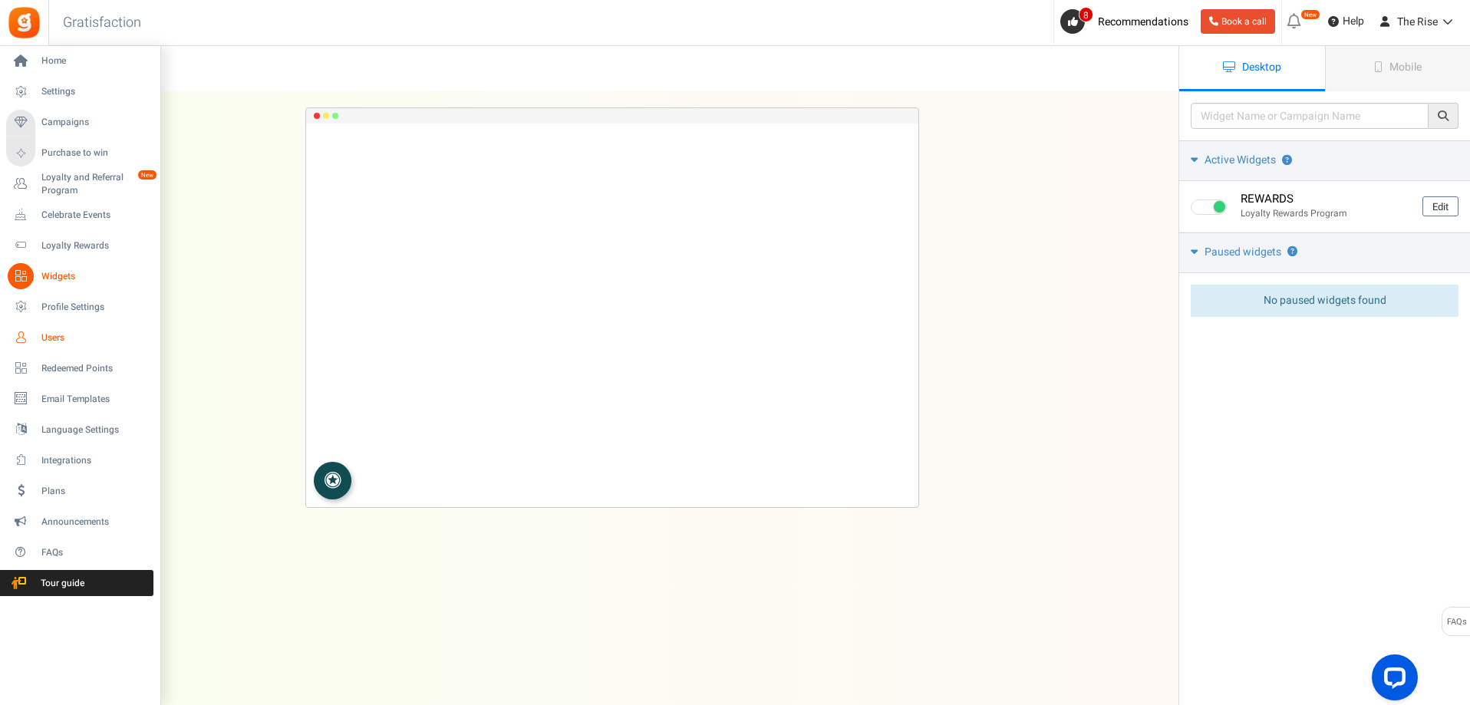
click at [61, 337] on span "Users" at bounding box center [94, 337] width 107 height 13
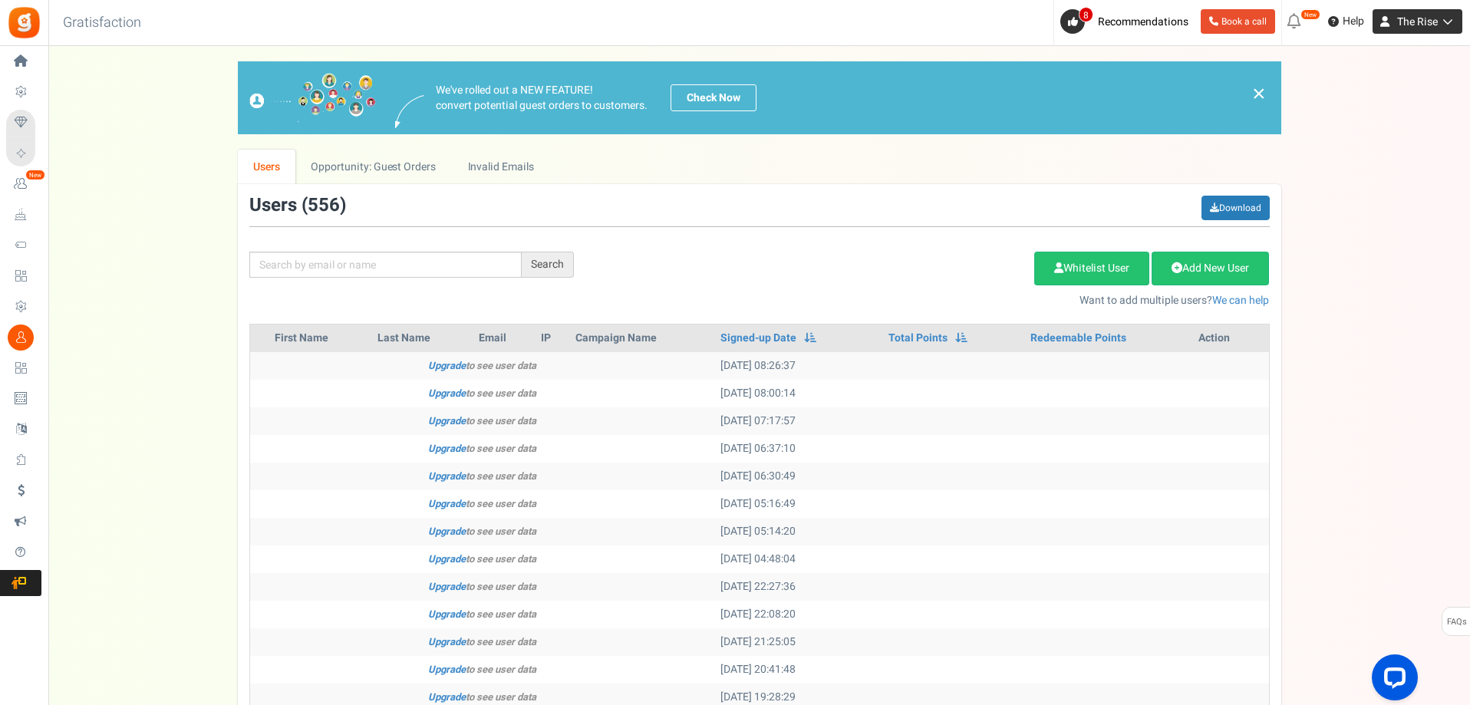
click at [1441, 25] on icon at bounding box center [1444, 21] width 15 height 11
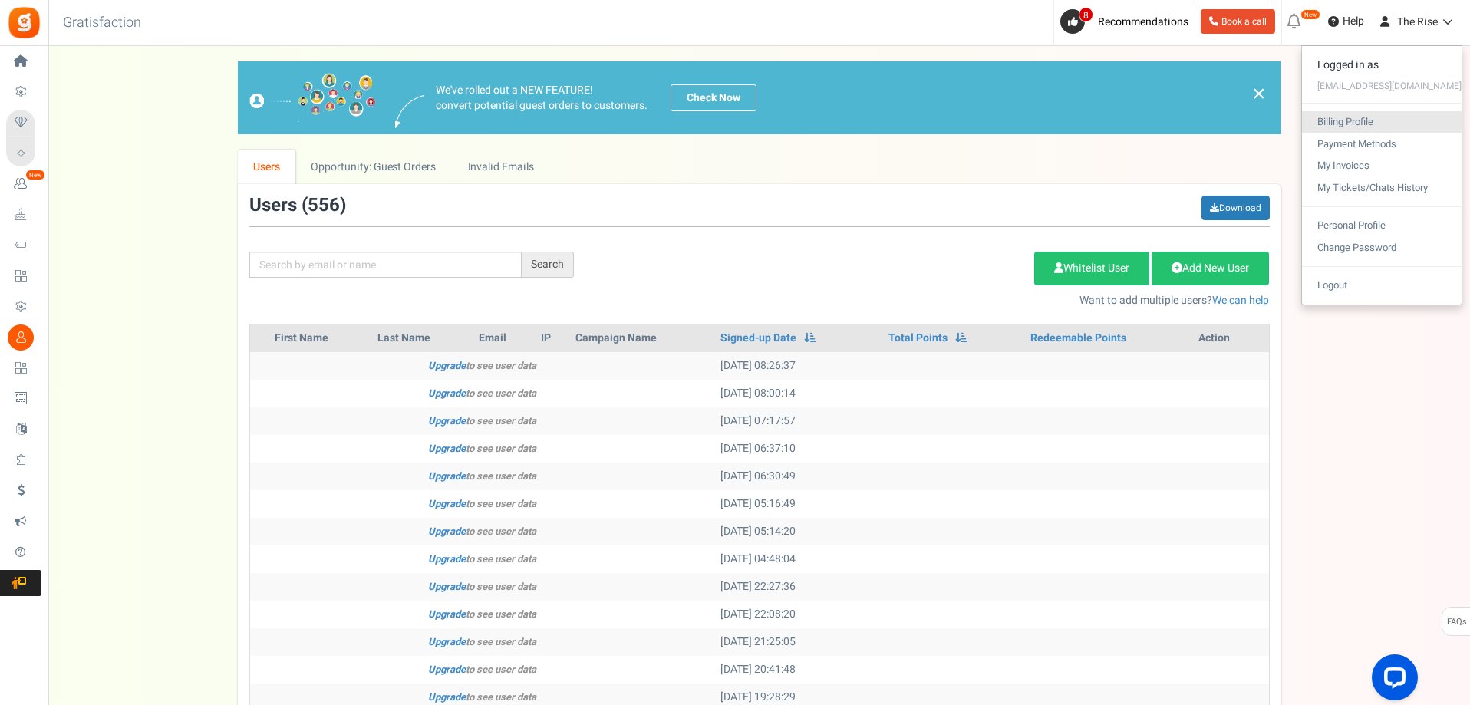
click at [1371, 120] on link "Billing Profile" at bounding box center [1382, 122] width 160 height 22
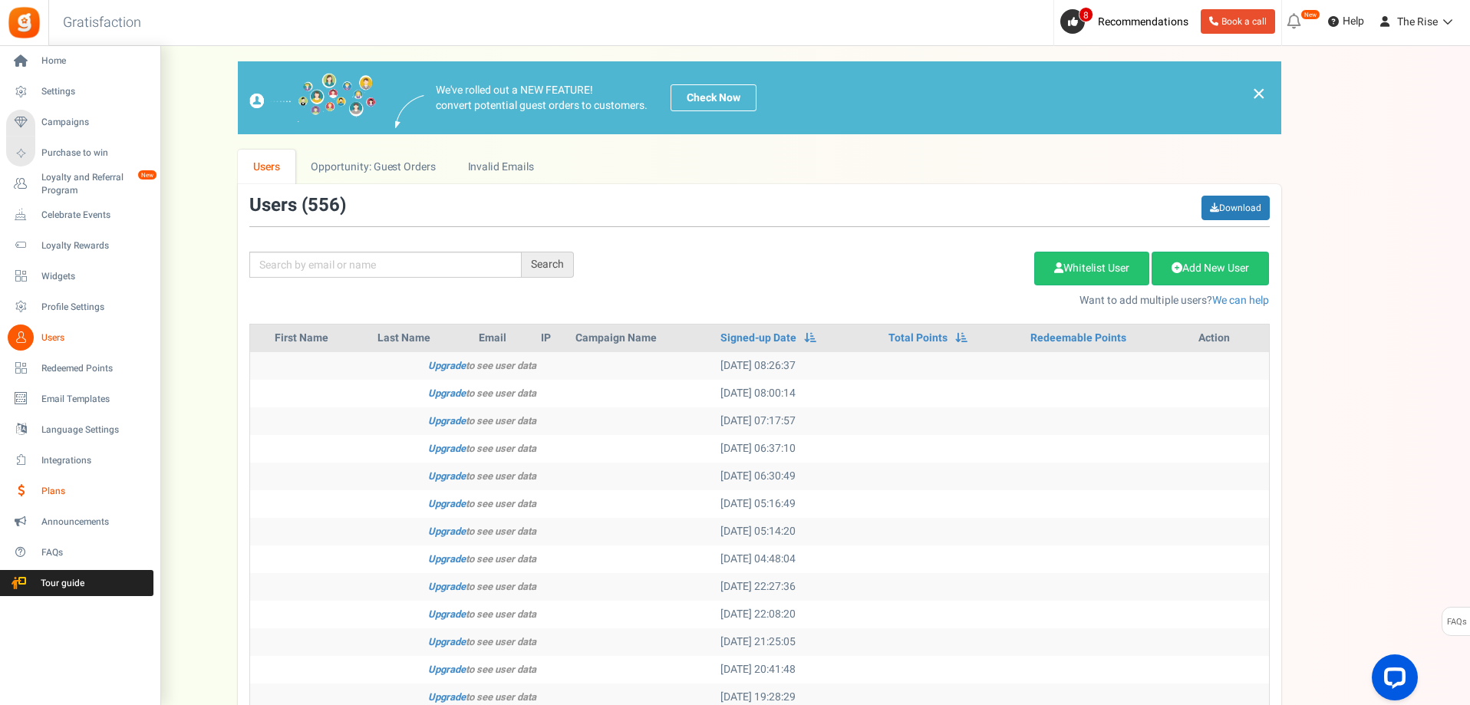
click at [56, 492] on span "Plans" at bounding box center [94, 491] width 107 height 13
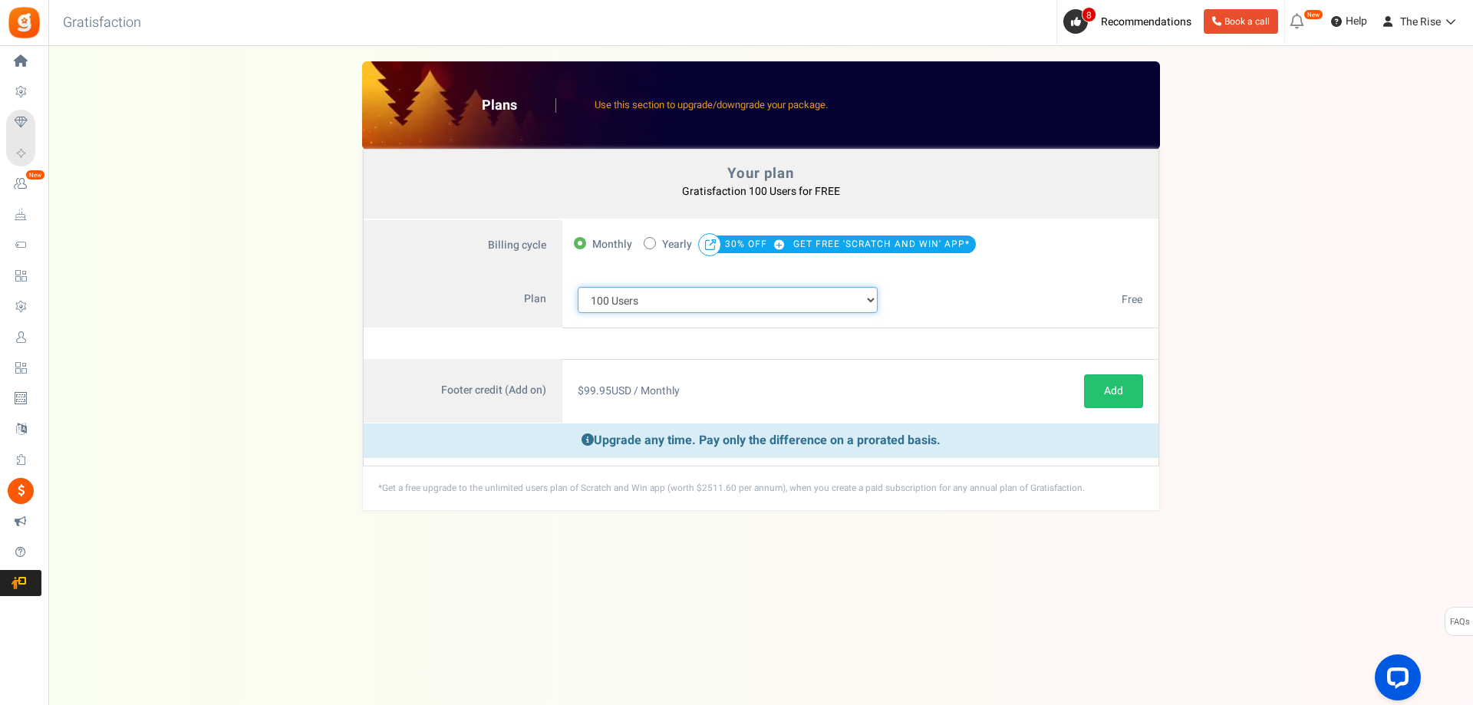
click at [820, 296] on select "100 Users 200 Users 500 Users 1000 Users 2000 Users 3000 Users 4000 Users 5000 …" at bounding box center [728, 300] width 301 height 26
select select "883"
click at [578, 287] on select "100 Users 200 Users 500 Users 1000 Users 2000 Users 3000 Users 4000 Users 5000 …" at bounding box center [728, 300] width 301 height 26
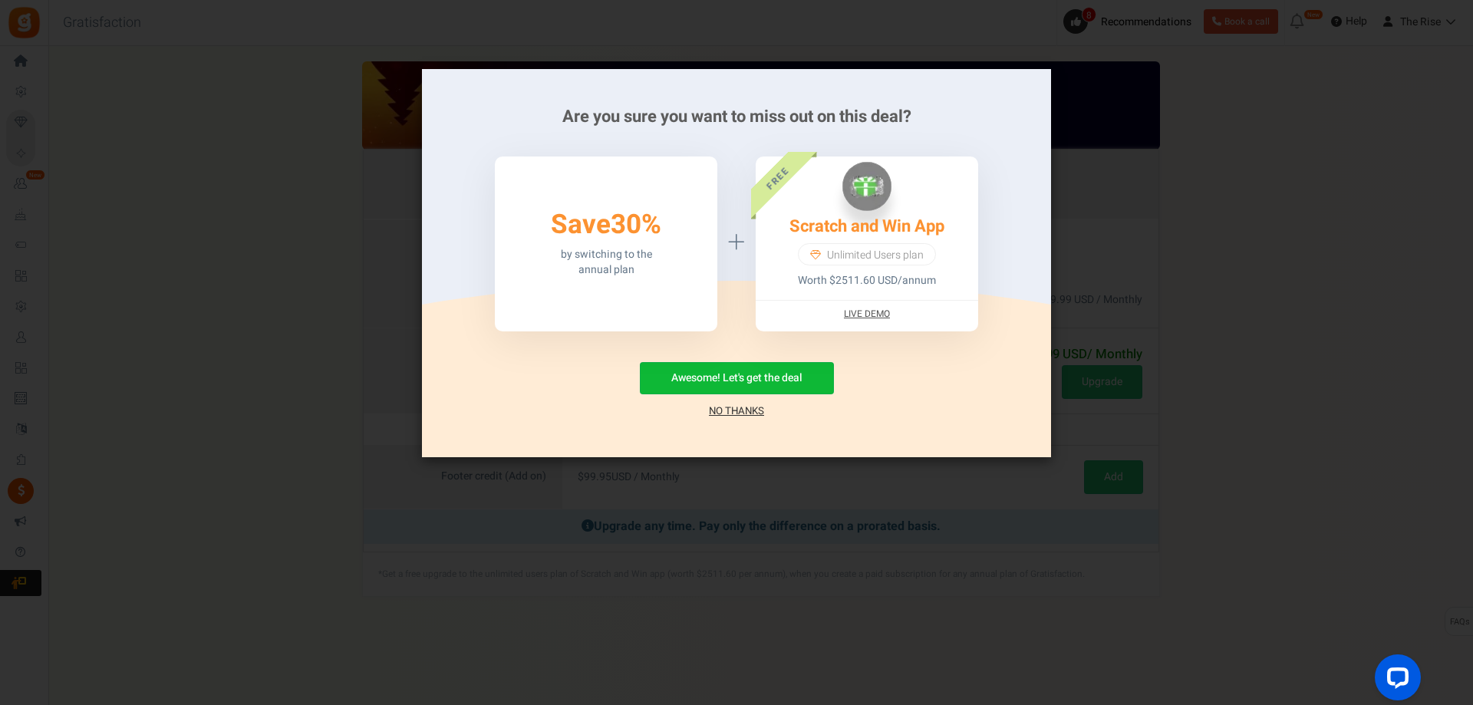
click at [734, 410] on link "No Thanks" at bounding box center [736, 410] width 55 height 15
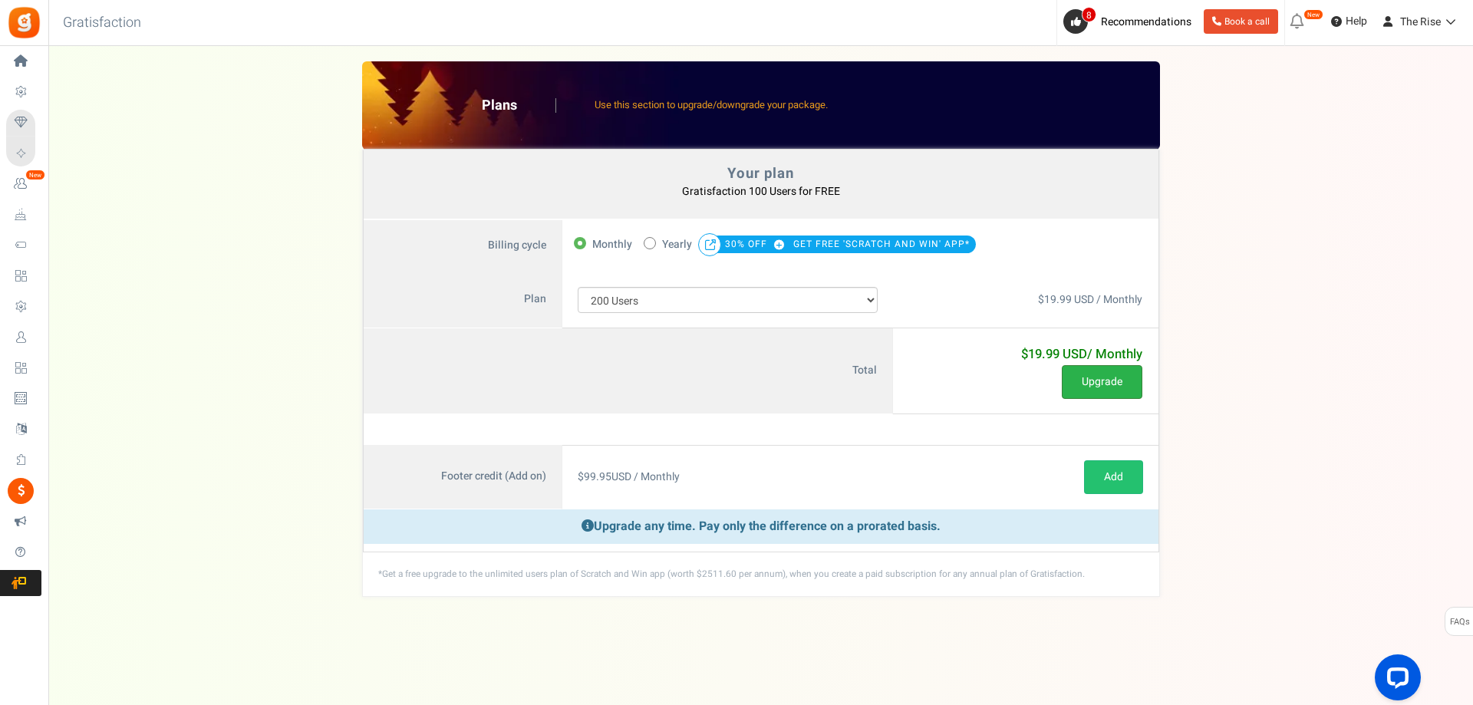
click at [1100, 382] on button "Upgrade" at bounding box center [1102, 382] width 81 height 34
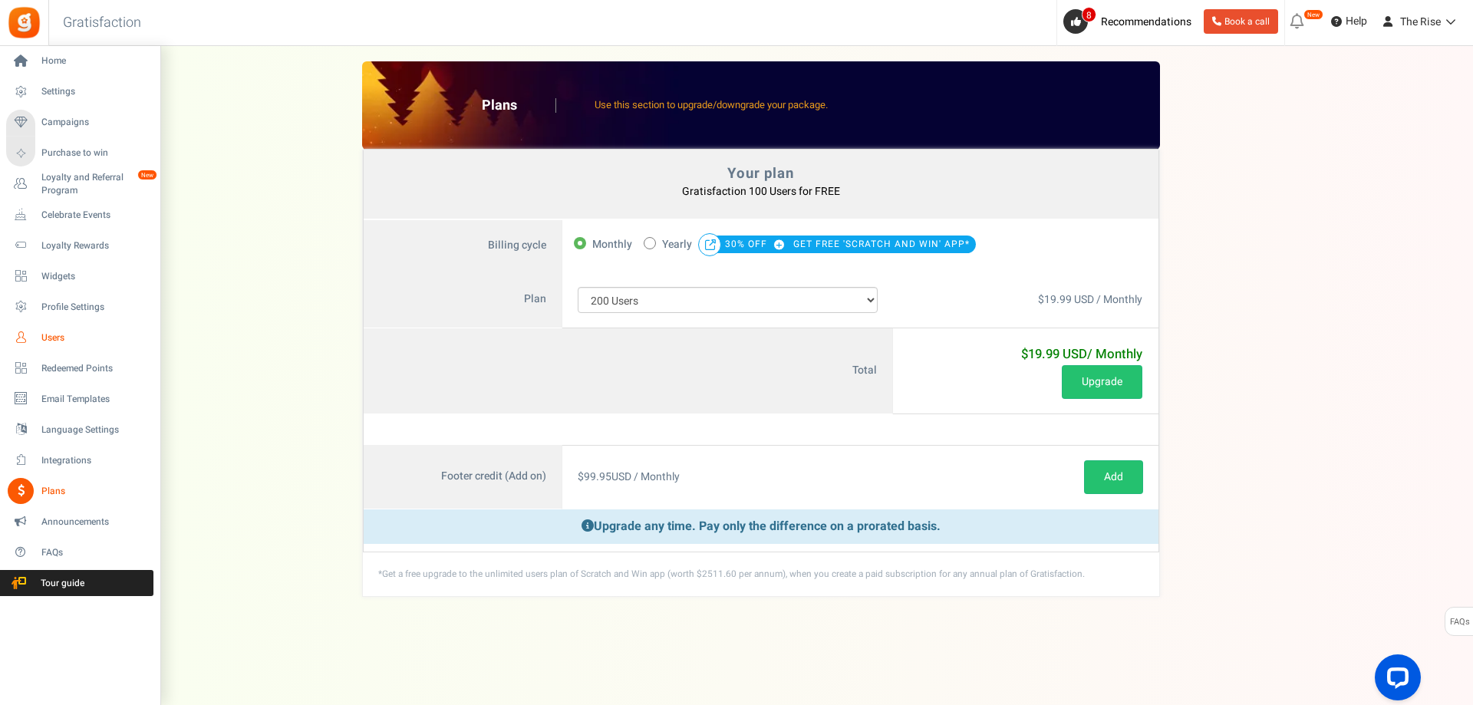
click at [46, 328] on link "Users" at bounding box center [79, 337] width 147 height 26
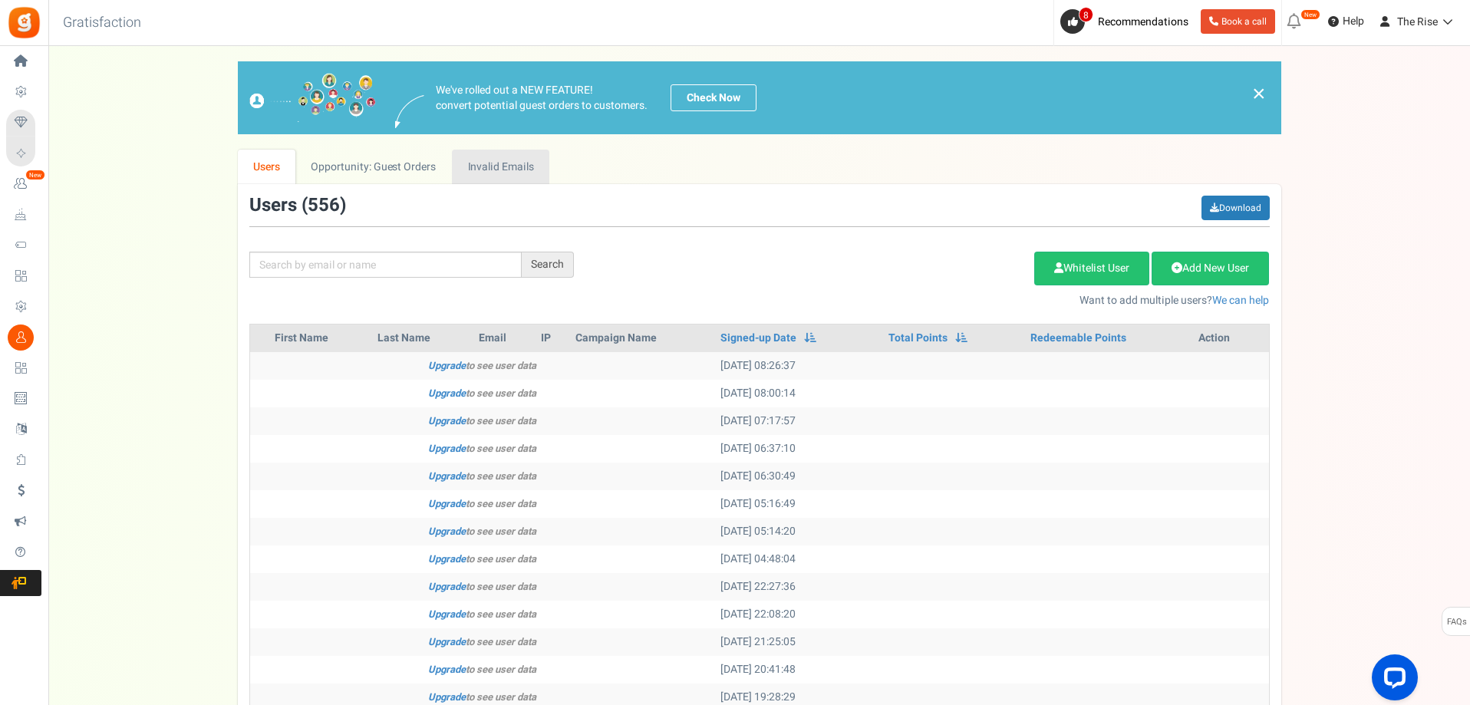
click at [489, 170] on link "Invalid Emails" at bounding box center [500, 167] width 97 height 35
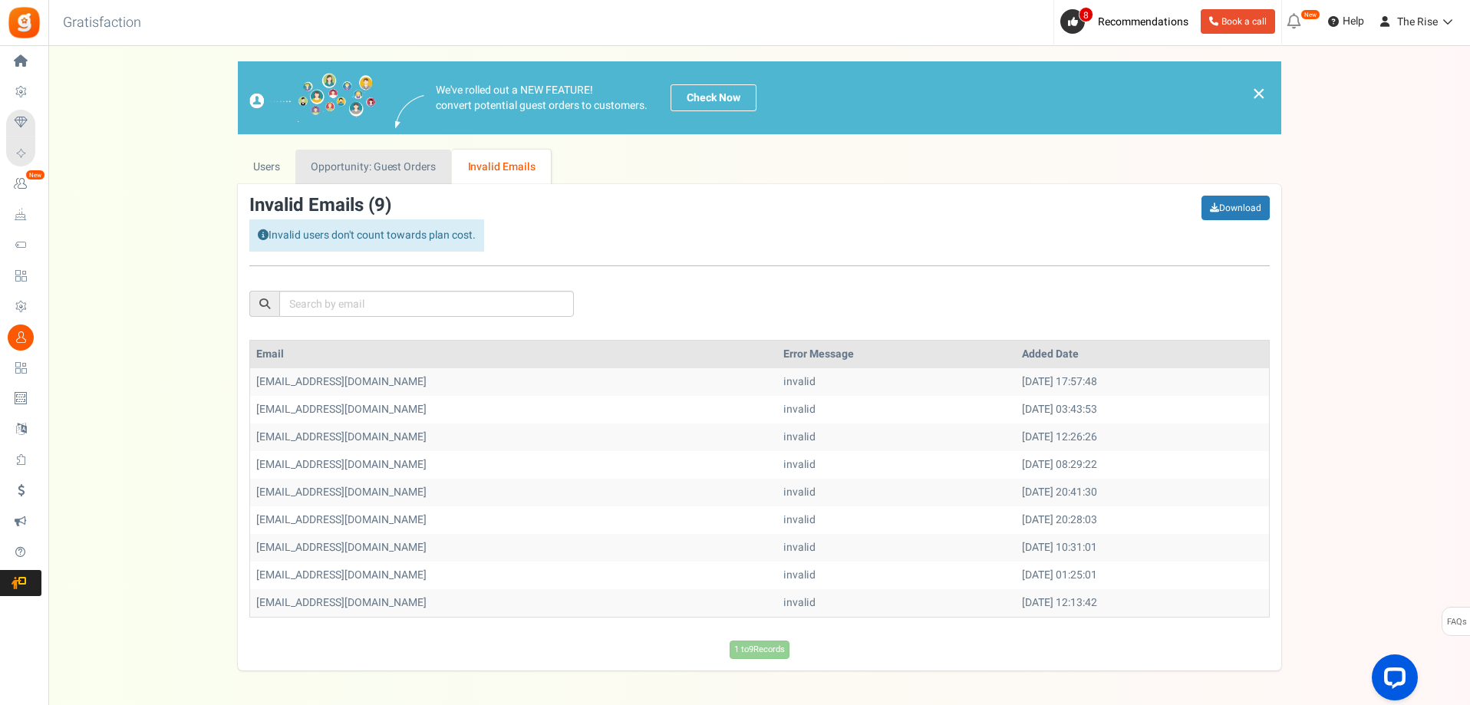
click at [301, 172] on link "Opportunity: Guest Orders" at bounding box center [373, 167] width 156 height 35
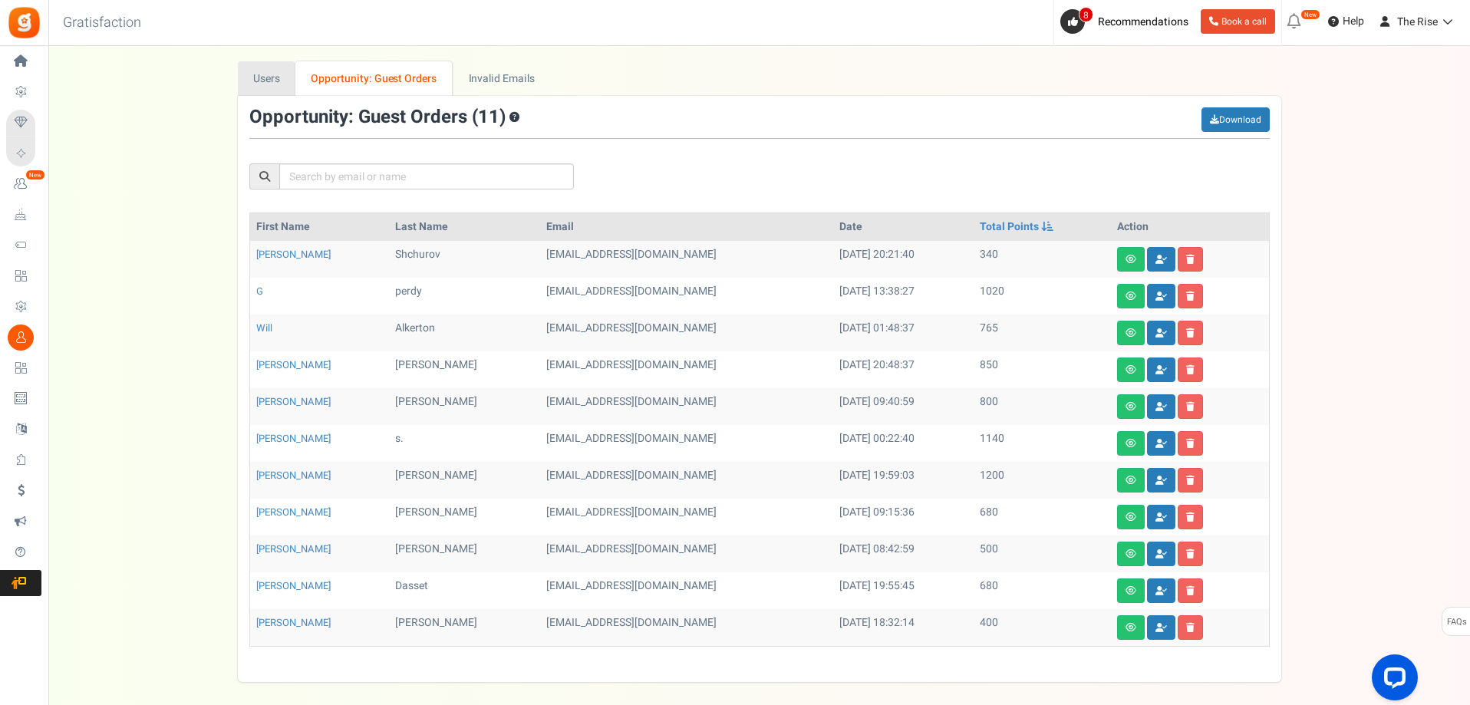
click at [277, 85] on link "Users" at bounding box center [267, 78] width 58 height 35
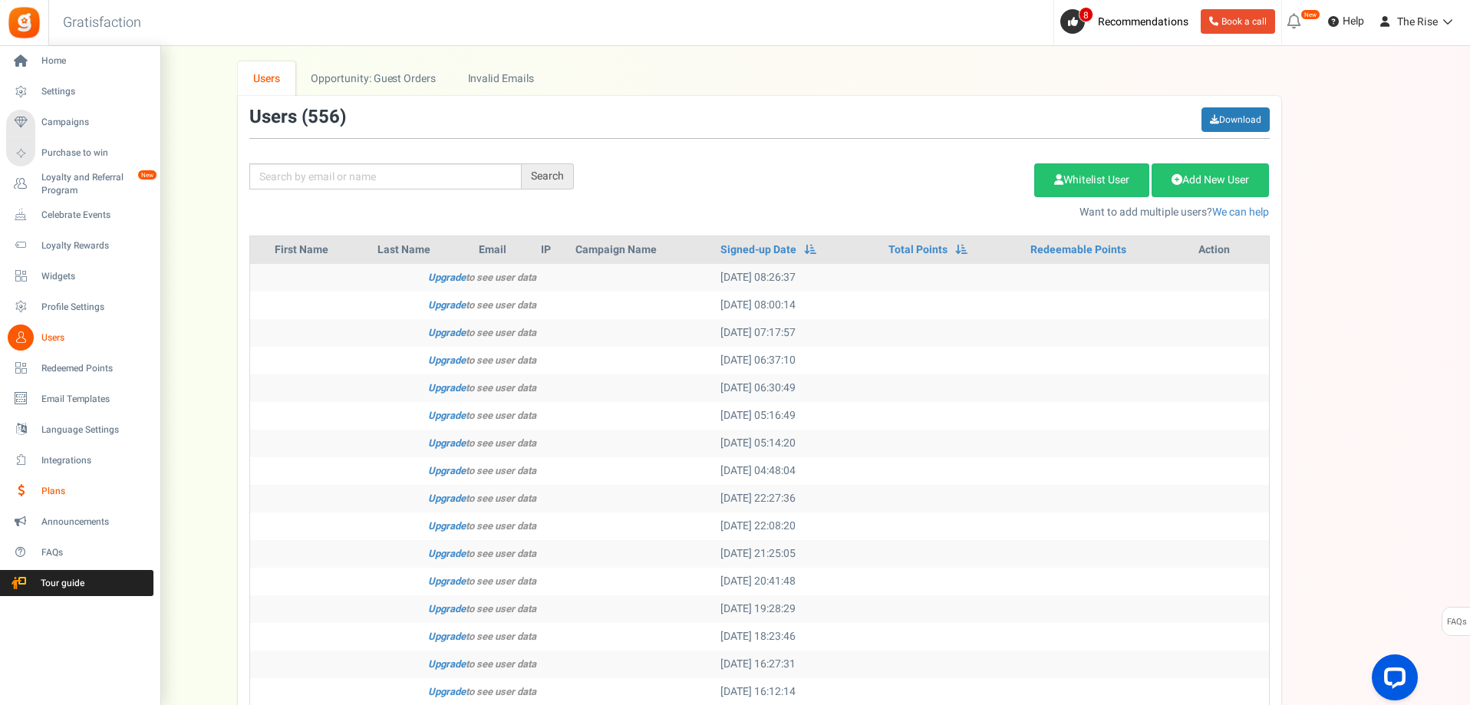
click at [52, 488] on span "Plans" at bounding box center [94, 491] width 107 height 13
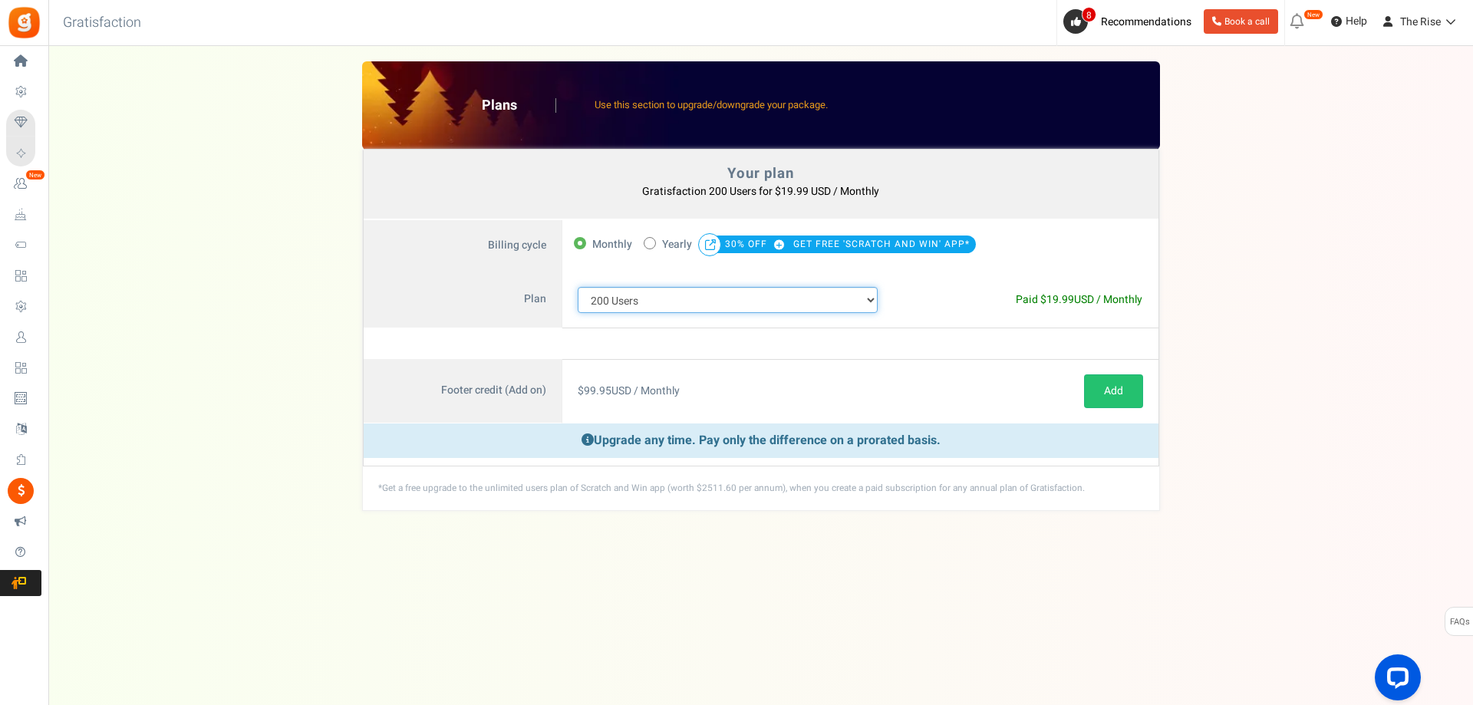
click at [851, 290] on select "100 Users 200 Users 500 Users 1000 Users 2000 Users 3000 Users 4000 Users 5000 …" at bounding box center [728, 300] width 301 height 26
select select "880"
click at [578, 287] on select "100 Users 200 Users 500 Users 1000 Users 2000 Users 3000 Users 4000 Users 5000 …" at bounding box center [728, 300] width 301 height 26
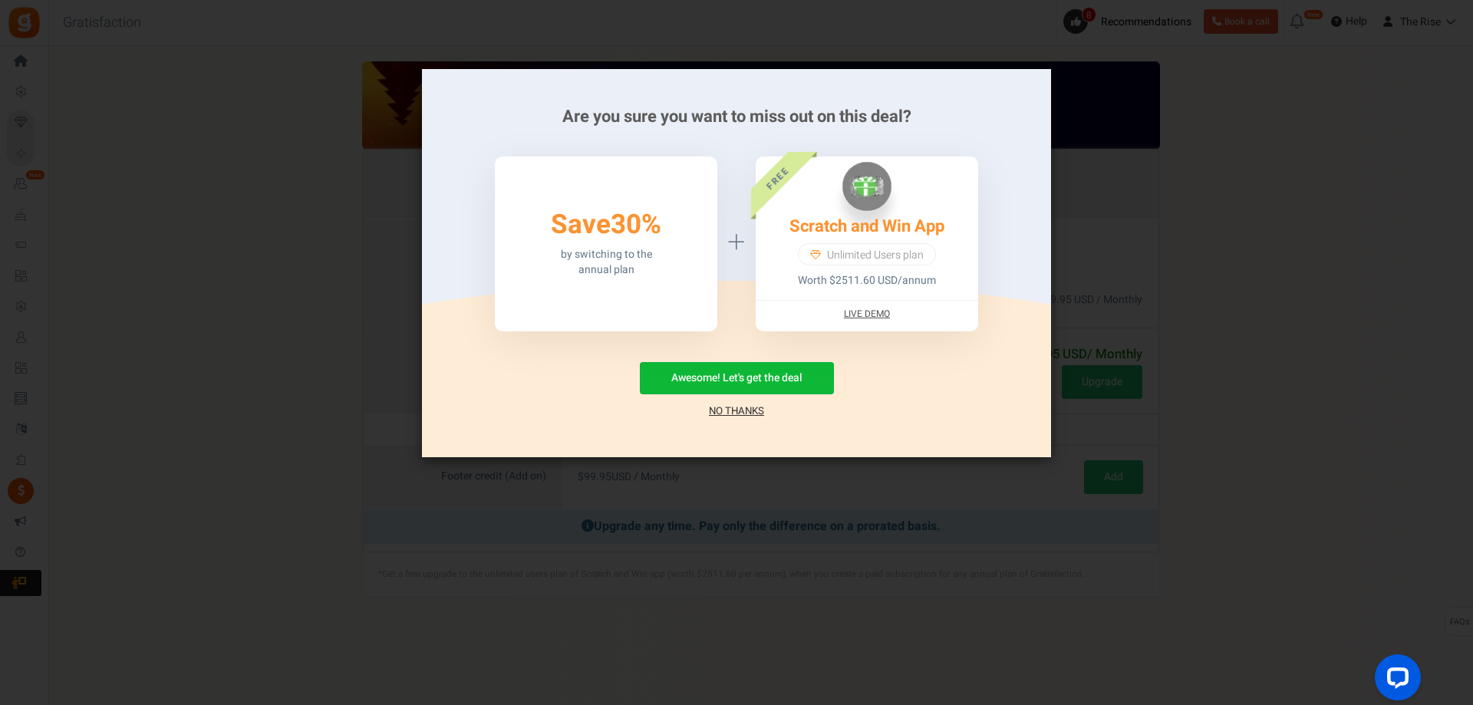
click at [739, 409] on link "No Thanks" at bounding box center [736, 410] width 55 height 15
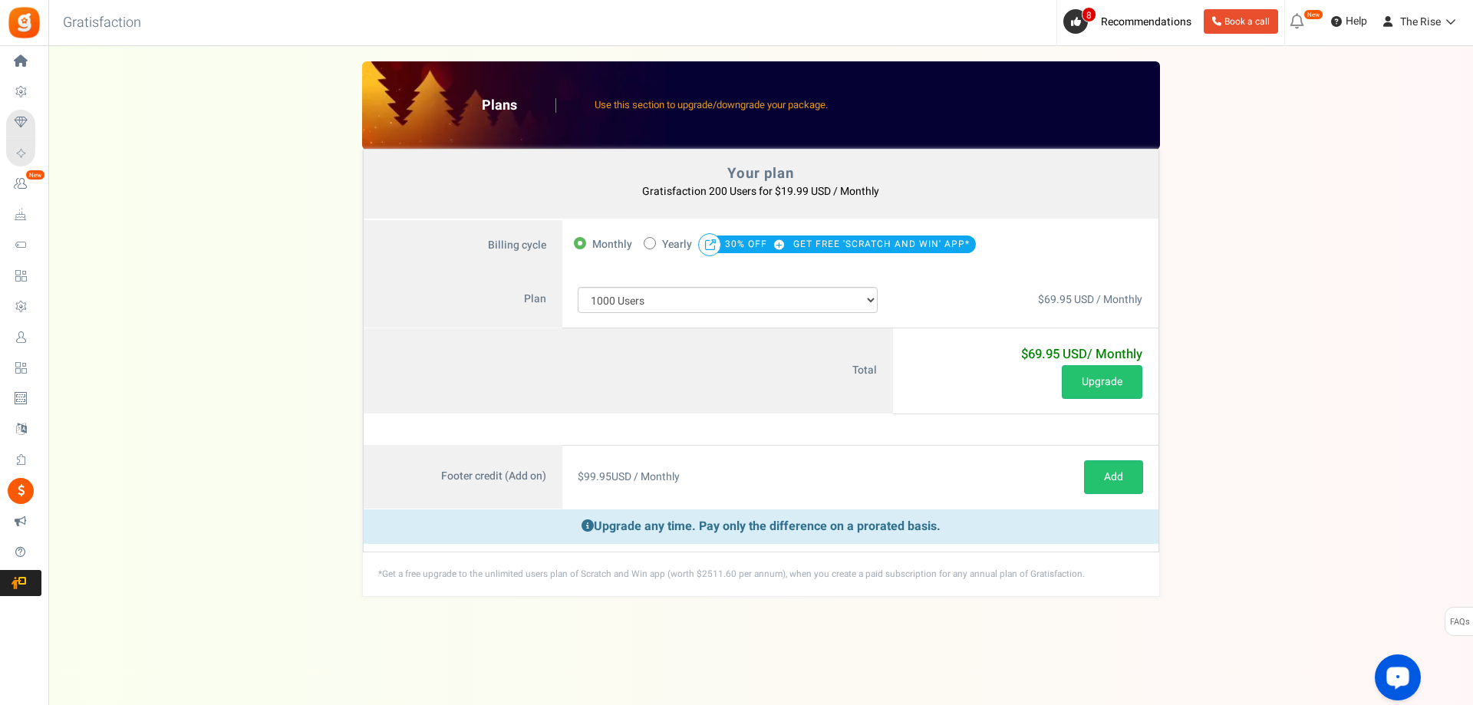
click at [1403, 678] on icon "Open LiveChat chat widget" at bounding box center [1398, 677] width 15 height 10
